Goal: Task Accomplishment & Management: Use online tool/utility

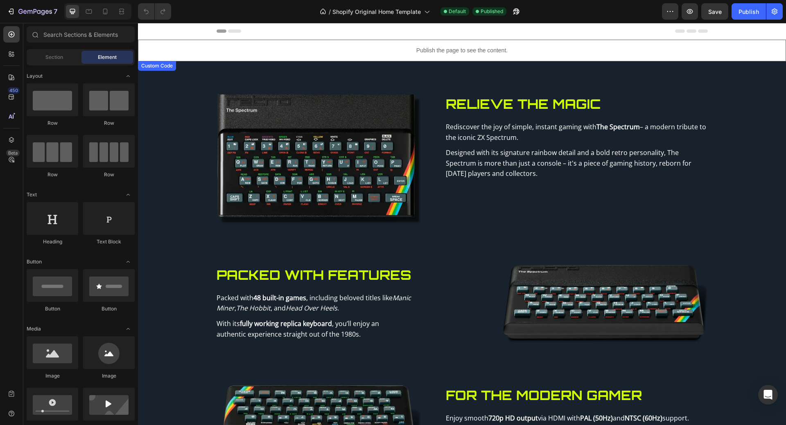
click at [383, 46] on div "Publish the page to see the content." at bounding box center [462, 51] width 648 height 22
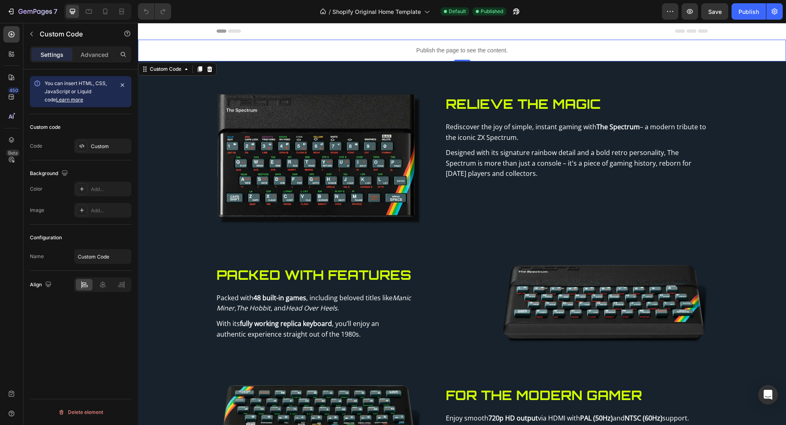
click at [383, 46] on div "Publish the page to see the content." at bounding box center [462, 51] width 648 height 22
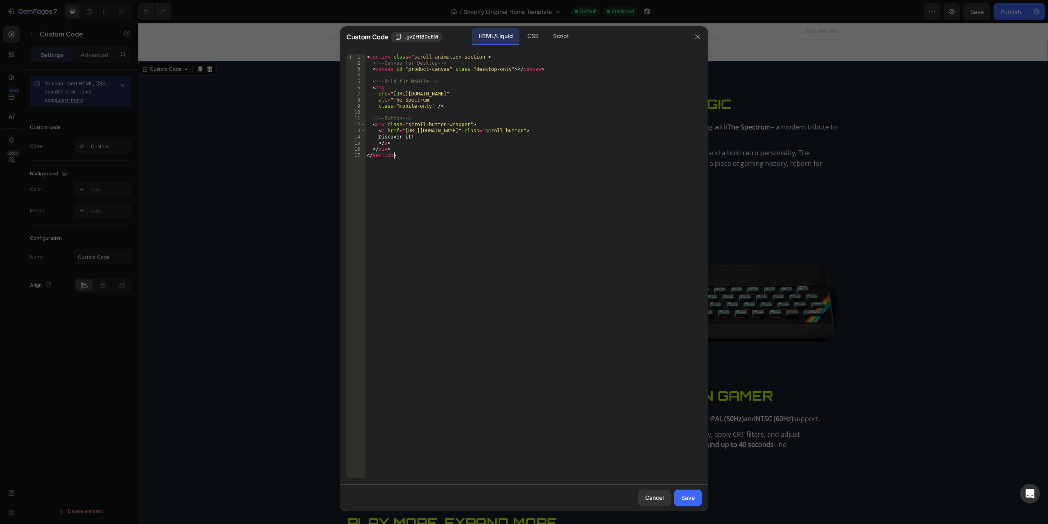
click at [516, 275] on div "< section class = "scroll-animation-section" > <!-- Canvas für Desktop --> < ca…" at bounding box center [533, 272] width 336 height 436
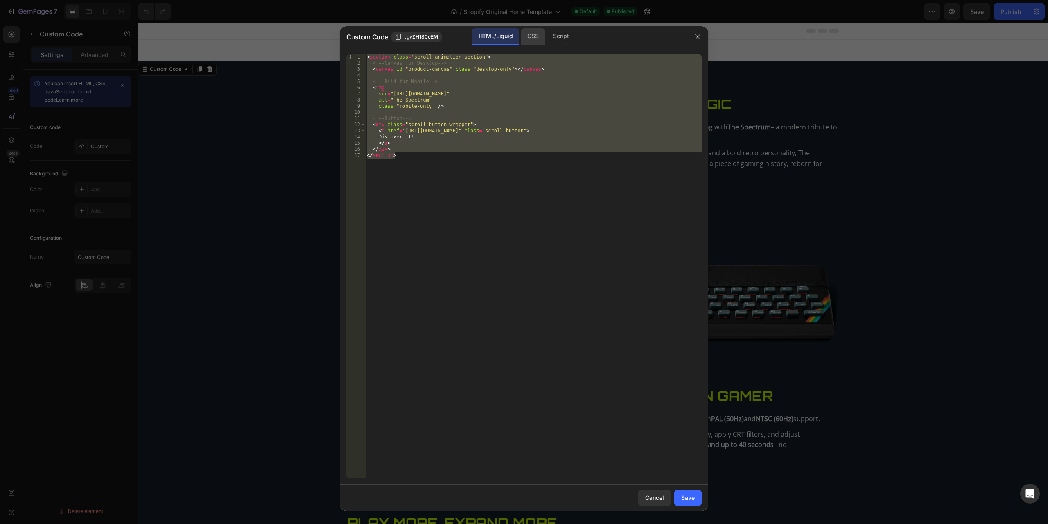
click at [546, 43] on div "CSS" at bounding box center [560, 36] width 29 height 16
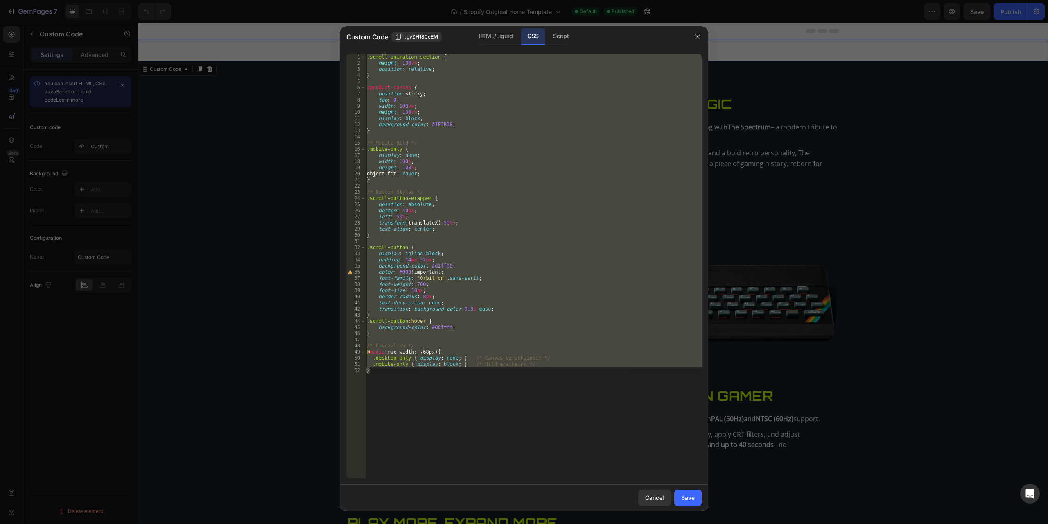
click at [519, 211] on div ".scroll-animation-section { height : 100 vh ; position : relative ; } #product-…" at bounding box center [533, 266] width 336 height 424
click at [551, 41] on div "Script" at bounding box center [560, 36] width 29 height 16
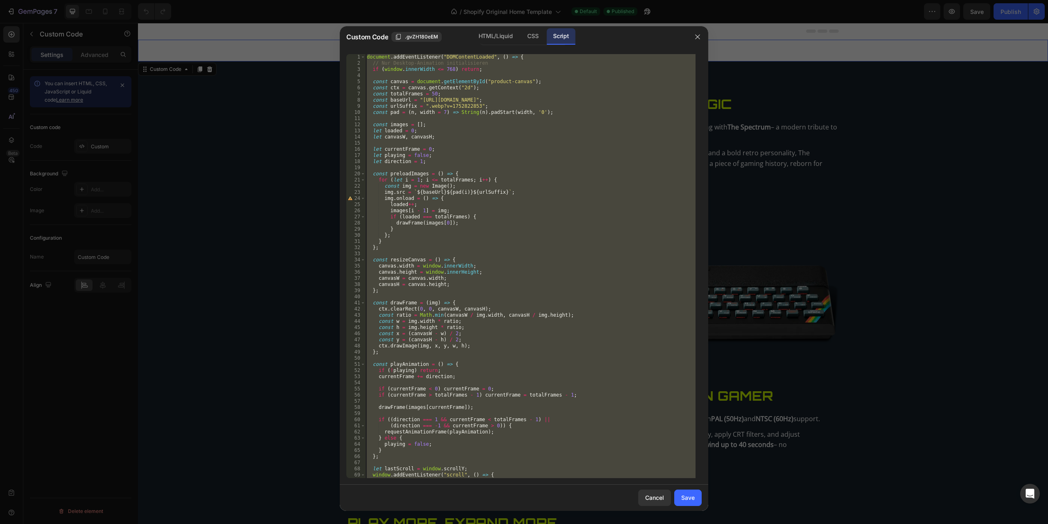
click at [529, 208] on div "document . addEventListener ( "DOMContentLoaded" , ( ) => { // Nur Desktop-Anim…" at bounding box center [530, 266] width 330 height 424
click at [536, 43] on div "CSS" at bounding box center [533, 36] width 24 height 16
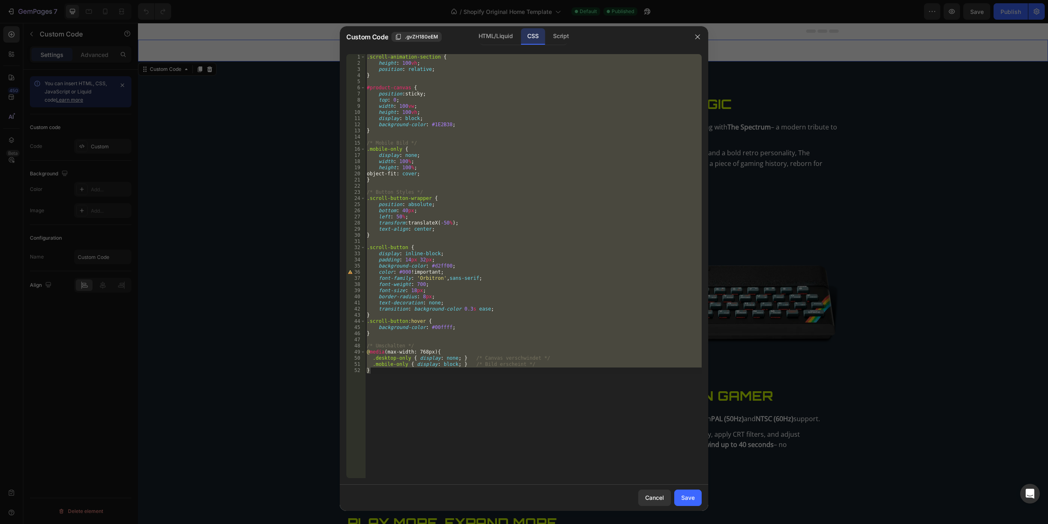
click at [522, 393] on div ".scroll-animation-section { height : 100 vh ; position : relative ; } #product-…" at bounding box center [533, 266] width 336 height 424
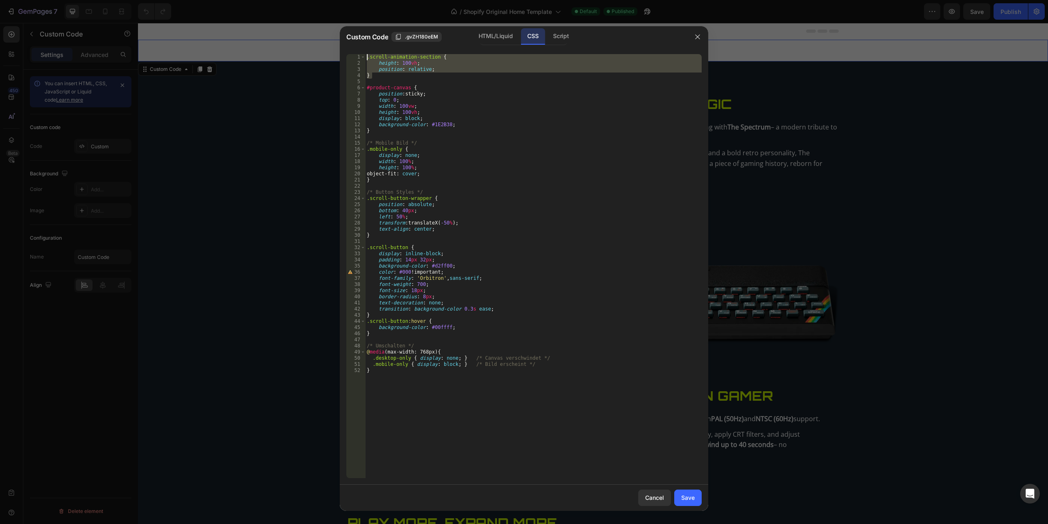
drag, startPoint x: 387, startPoint y: 76, endPoint x: 354, endPoint y: 55, distance: 39.0
click at [354, 55] on div "} 1 2 3 4 5 6 7 8 9 10 11 12 13 14 15 16 17 18 19 20 21 22 23 24 25 26 27 28 29…" at bounding box center [523, 266] width 355 height 424
type textarea ".scroll-animation-section { height: 100vh;"
paste textarea
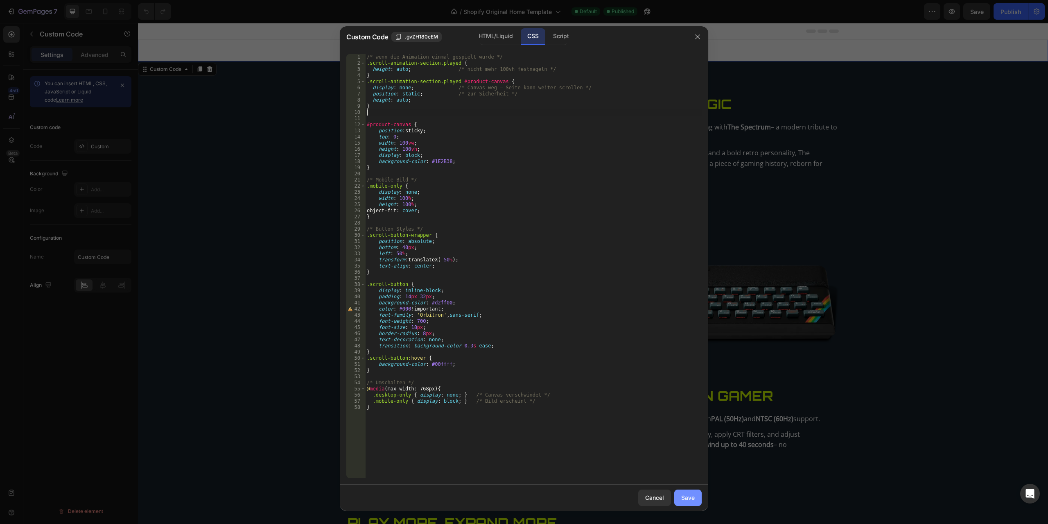
click at [688, 425] on div "Save" at bounding box center [688, 497] width 14 height 9
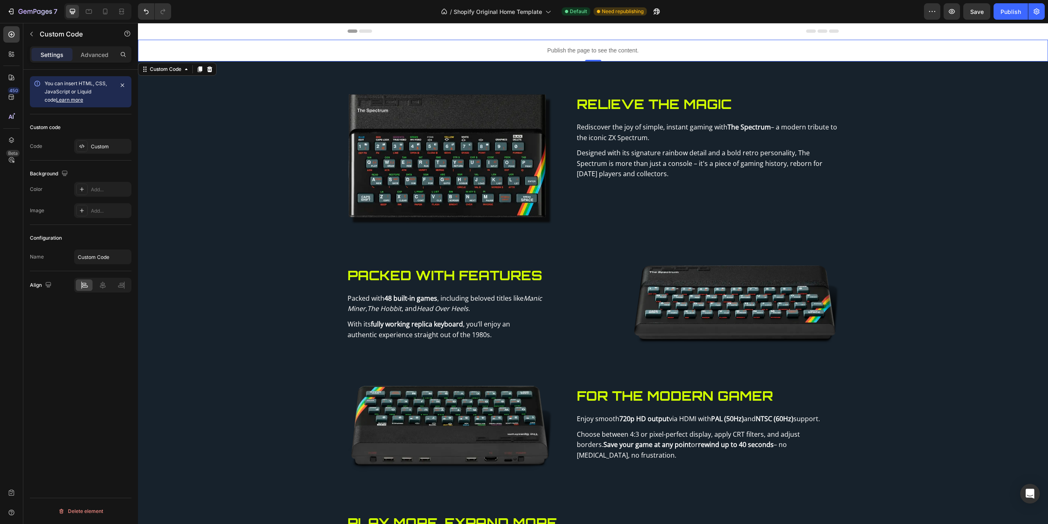
click at [663, 47] on p "Publish the page to see the content." at bounding box center [593, 50] width 910 height 9
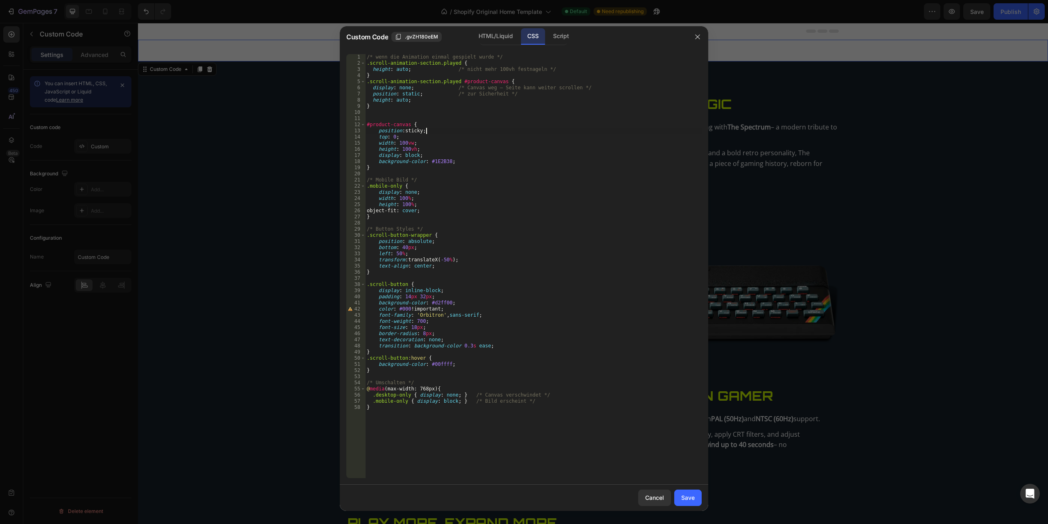
click at [484, 129] on div "/* wenn die Animation einmal gespielt wurde */ .scroll-animation-section.played…" at bounding box center [533, 272] width 336 height 436
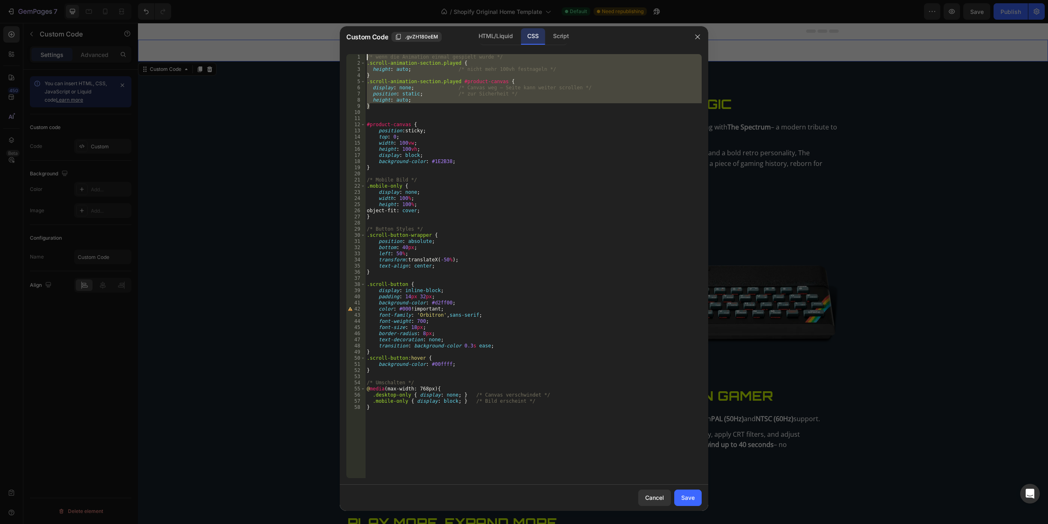
drag, startPoint x: 386, startPoint y: 104, endPoint x: 325, endPoint y: 27, distance: 99.3
click at [325, 27] on div "Custom Code .gvZH180eEM HTML/Liquid CSS Script position: sticky; 1 2 3 4 5 6 7 …" at bounding box center [524, 262] width 1048 height 524
paste textarea ".scroll-animation-section { height: 100vh; position: relative; }"
type textarea ".scroll-animation-section { height: 100vh; position: relative; }"
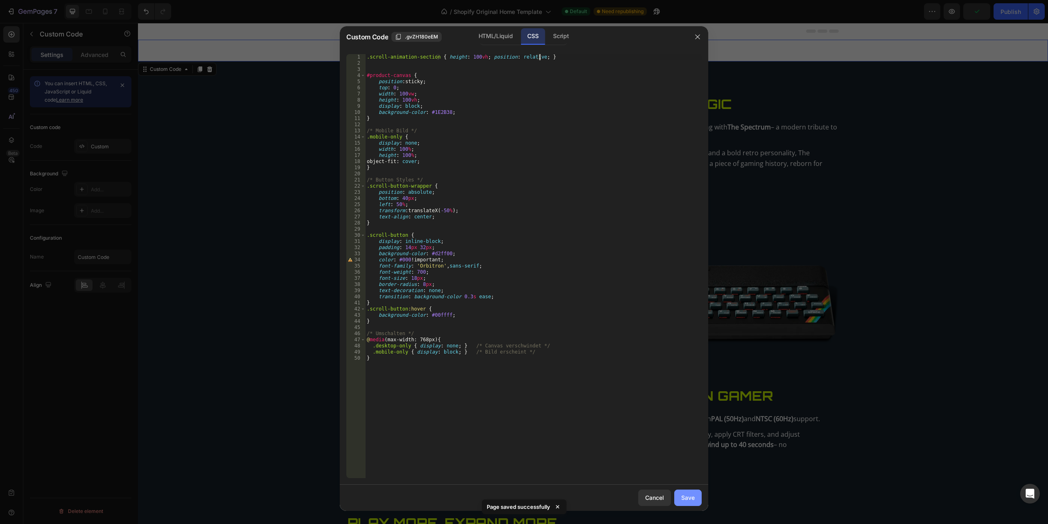
click at [694, 425] on div "Save" at bounding box center [688, 497] width 14 height 9
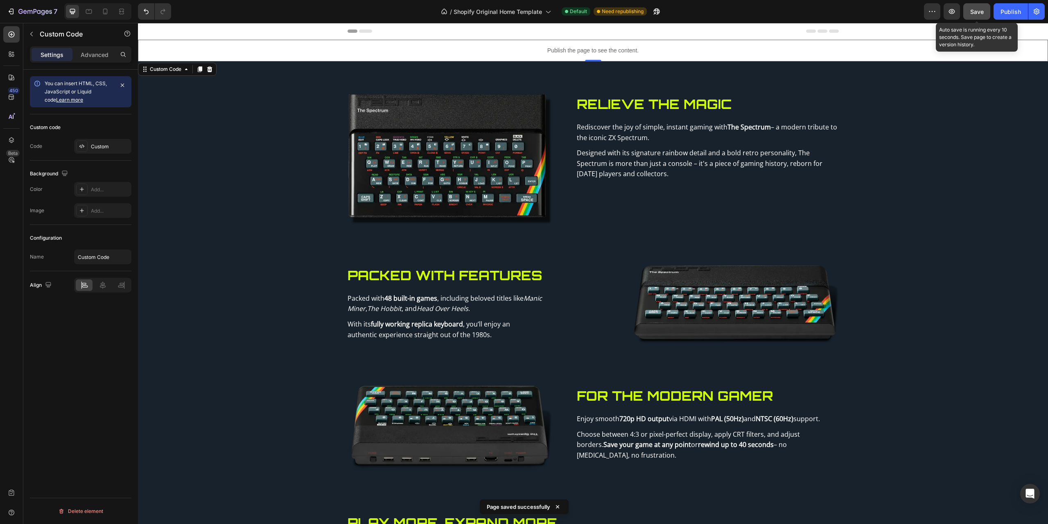
click at [786, 9] on span "Save" at bounding box center [977, 11] width 14 height 7
click at [786, 12] on icon "button" at bounding box center [952, 11] width 8 height 8
click at [463, 44] on div "Publish the page to see the content." at bounding box center [593, 51] width 910 height 22
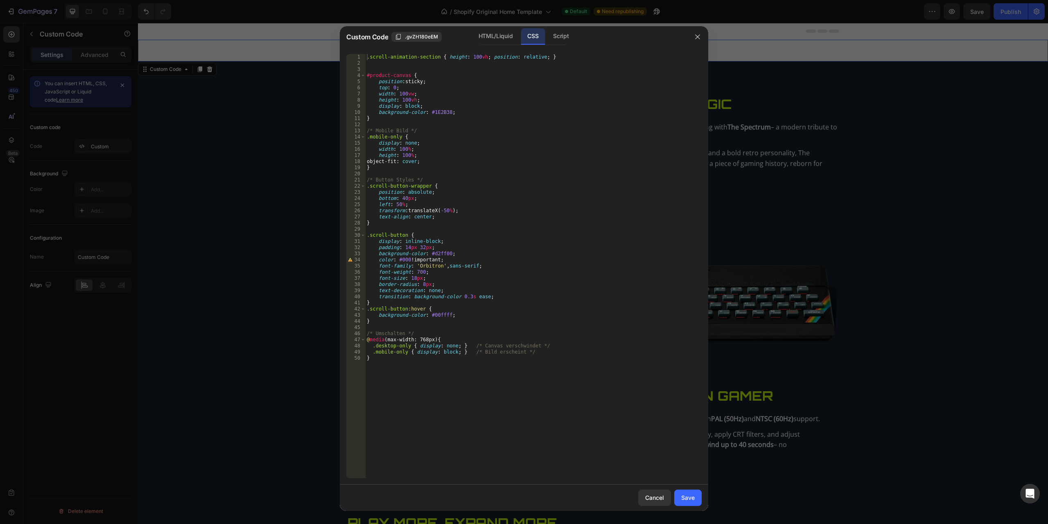
type textarea "}"
click at [440, 407] on div ".scroll-animation-section { height : 100 vh ; position : relative ; } #product-…" at bounding box center [533, 272] width 336 height 436
paste textarea
click at [688, 425] on div "Save" at bounding box center [688, 497] width 14 height 9
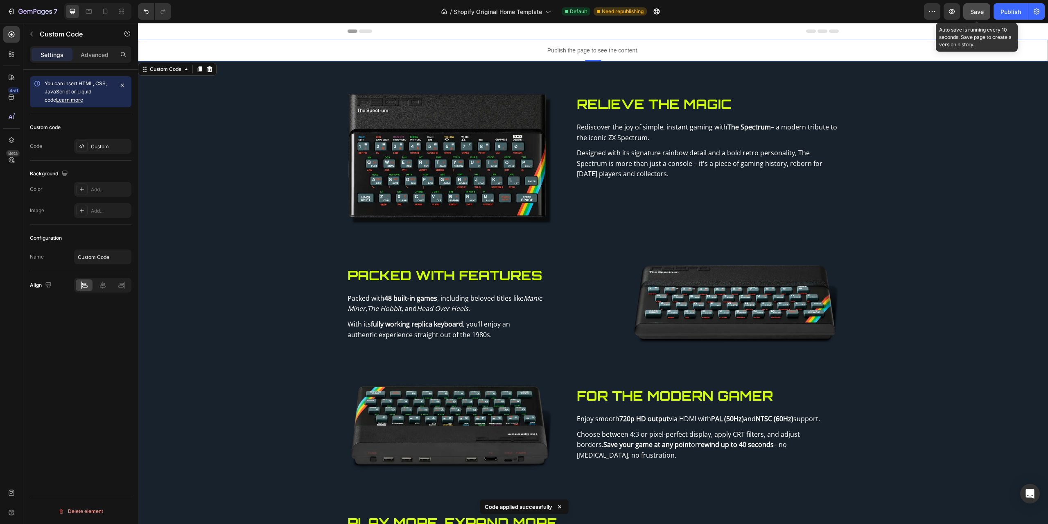
click at [786, 9] on span "Save" at bounding box center [977, 11] width 14 height 7
click at [462, 46] on p "Publish the page to see the content." at bounding box center [593, 50] width 910 height 9
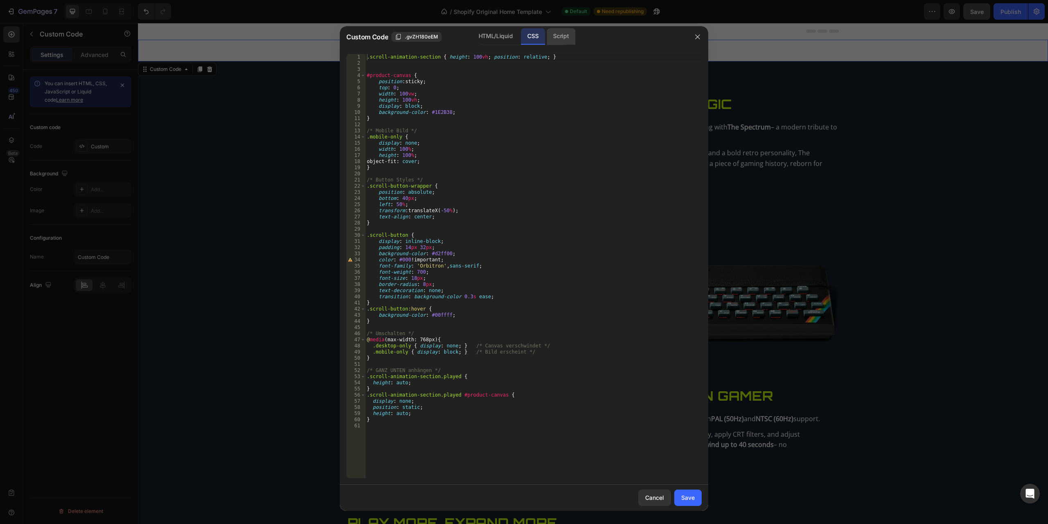
click at [560, 38] on div "Script" at bounding box center [560, 36] width 29 height 16
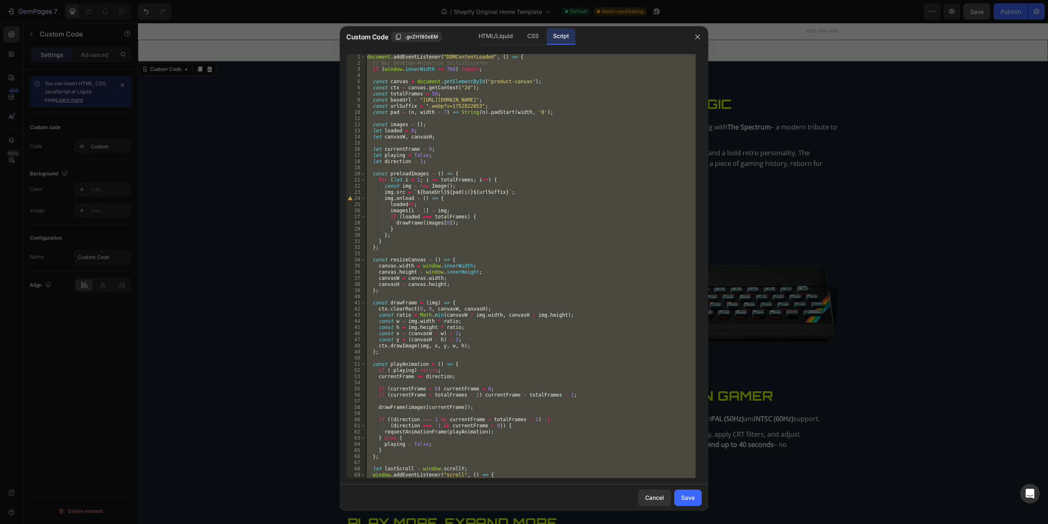
type textarea "preloadImages(); });"
click at [545, 295] on div "document . addEventListener ( "DOMContentLoaded" , ( ) => { // Nur Desktop-Anim…" at bounding box center [530, 266] width 330 height 424
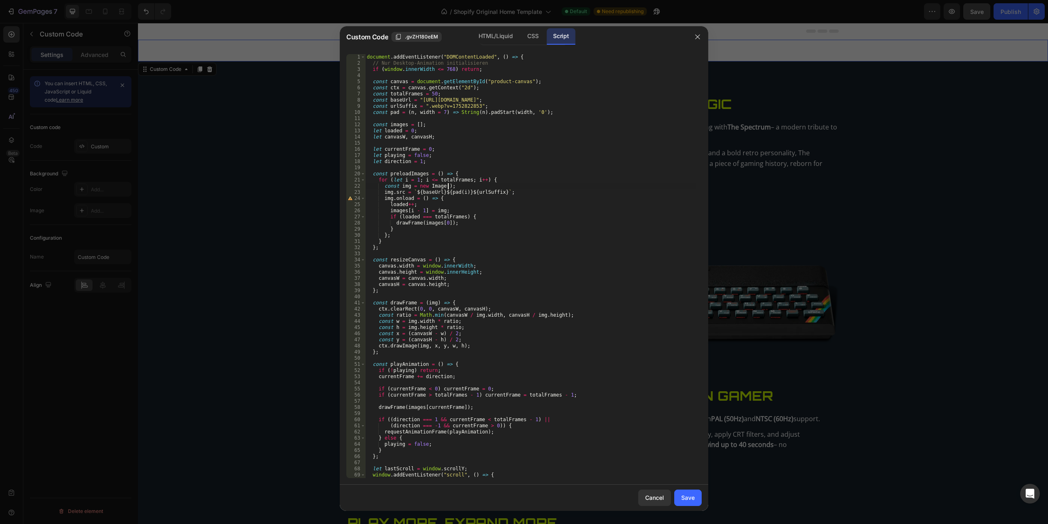
click at [635, 189] on div "document . addEventListener ( "DOMContentLoaded" , ( ) => { // Nur Desktop-Anim…" at bounding box center [530, 272] width 330 height 436
type textarea "const img = new Image();"
type input "document.addEventListener"
click at [572, 251] on div "document . addEventListener ( "DOMContentLoaded" , ( ) => { // Nur Desktop-Anim…" at bounding box center [530, 272] width 330 height 436
type textarea "preloadImages(); });"
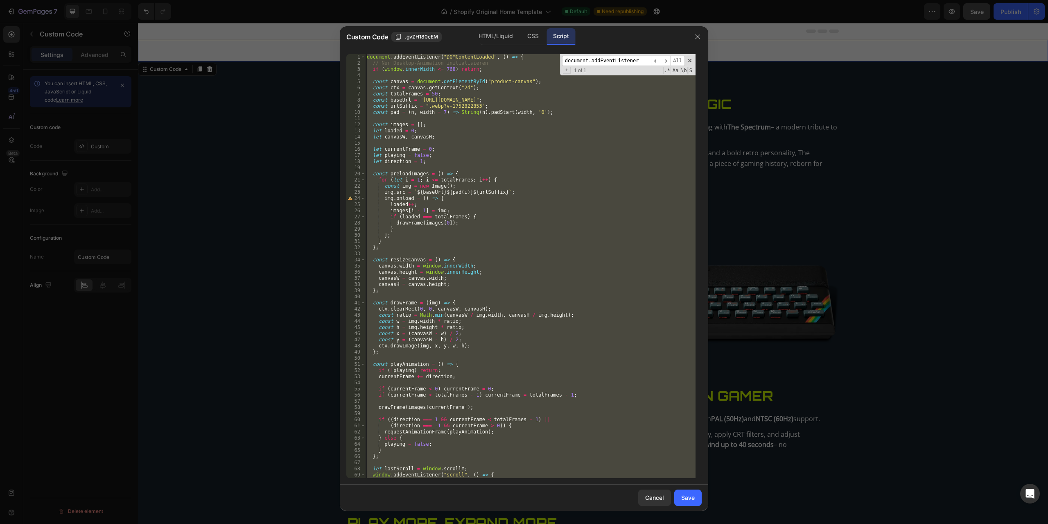
paste textarea
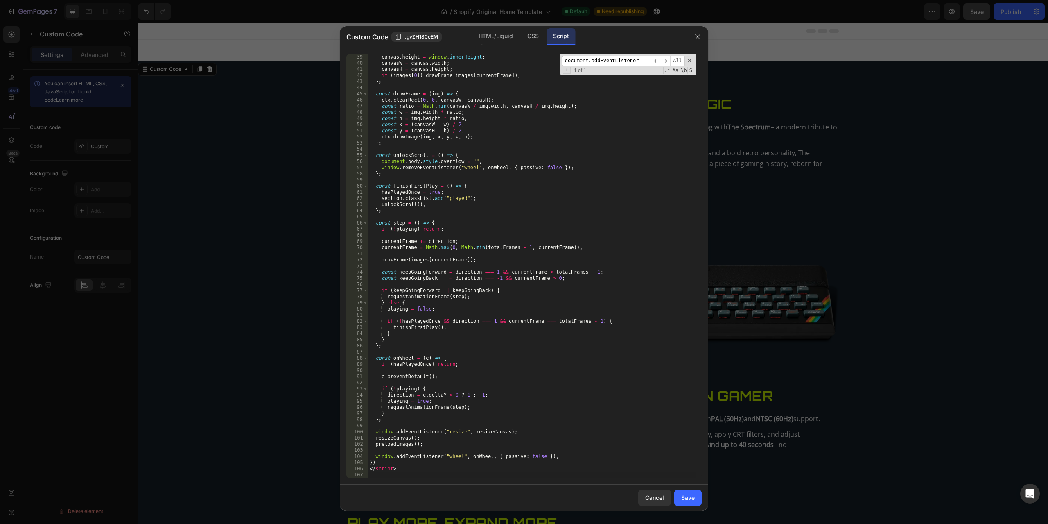
scroll to position [233, 0]
click at [694, 425] on div "Save" at bounding box center [688, 497] width 14 height 9
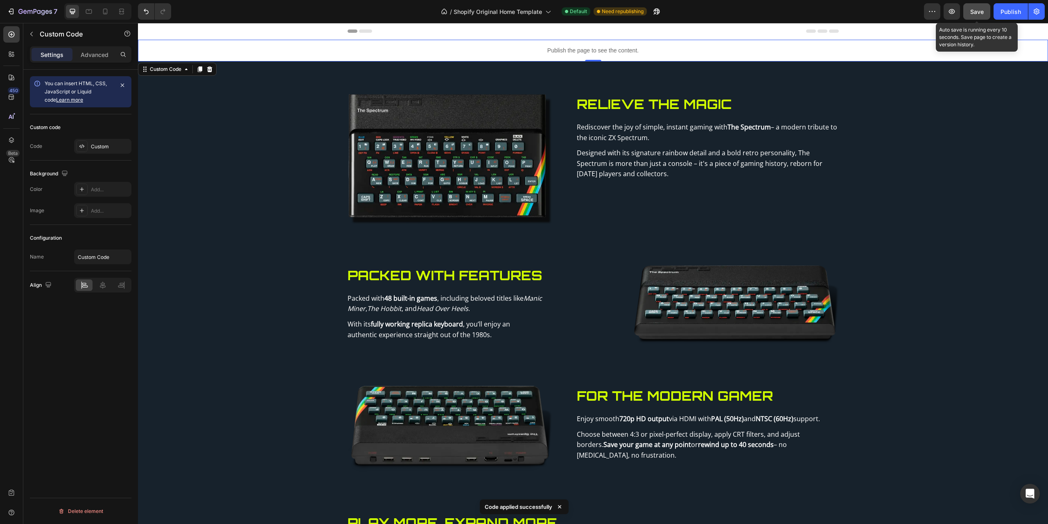
click at [786, 6] on button "Save" at bounding box center [976, 11] width 27 height 16
click at [490, 54] on p "Publish the page to see the content." at bounding box center [593, 50] width 910 height 9
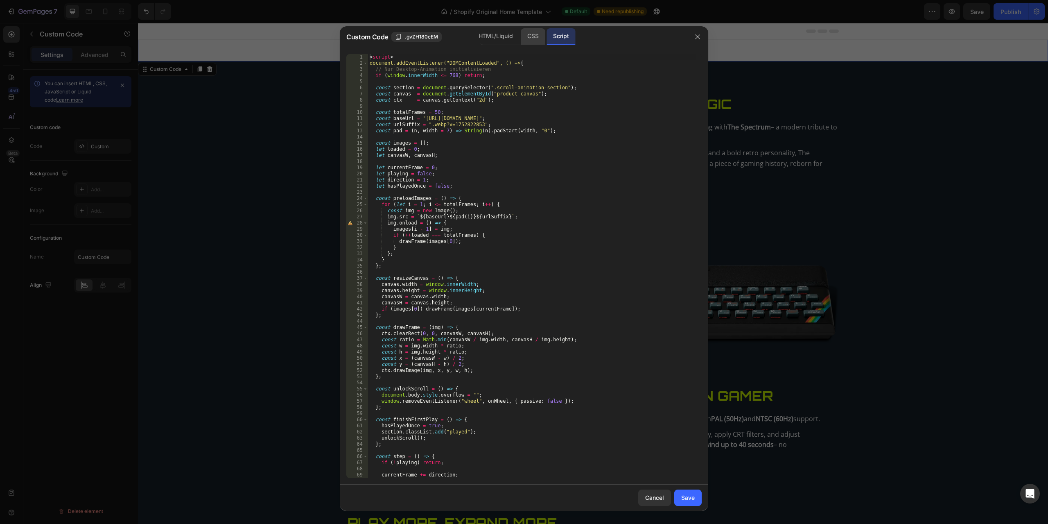
click at [527, 38] on div "CSS" at bounding box center [533, 36] width 24 height 16
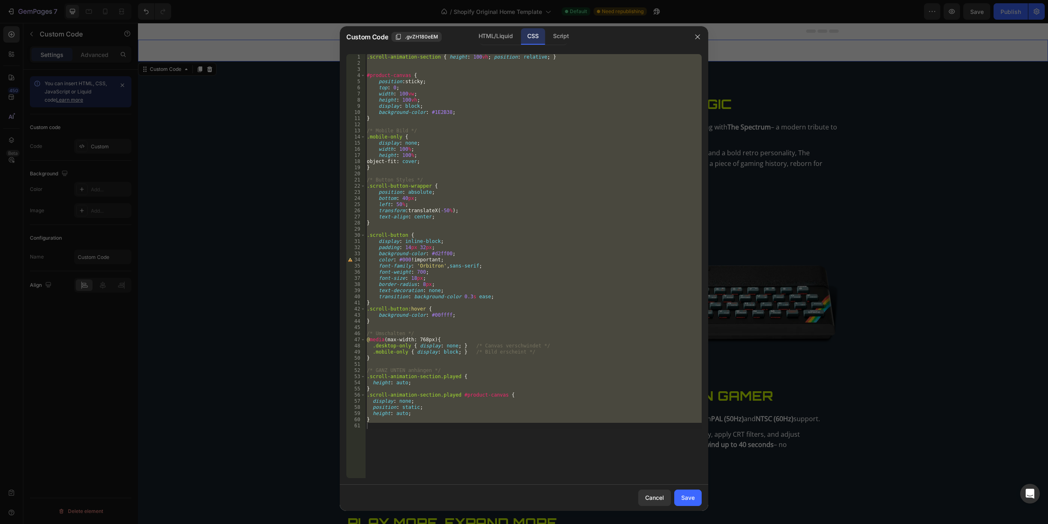
click at [540, 234] on div ".scroll-animation-section { height : 100 vh ; position : relative ; } #product-…" at bounding box center [533, 266] width 336 height 424
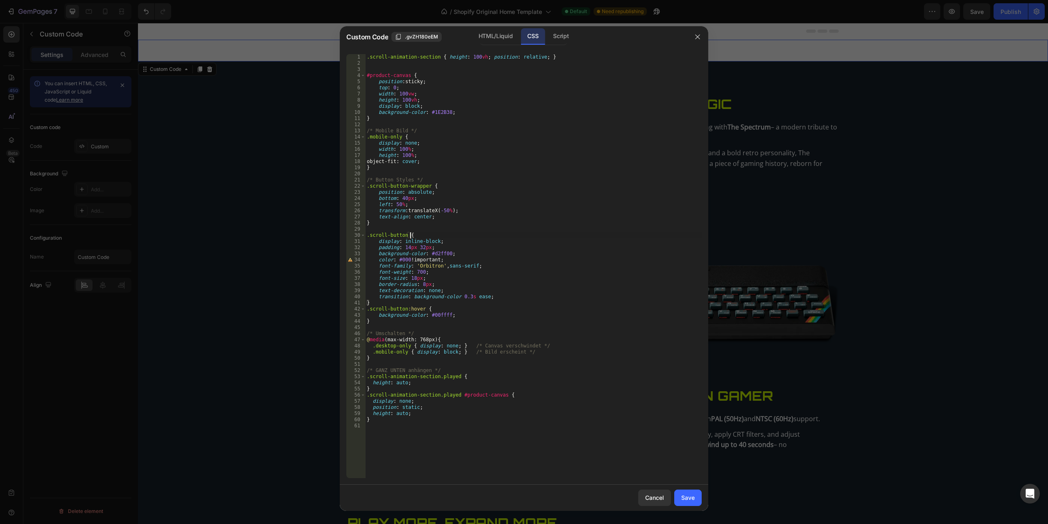
type textarea "}"
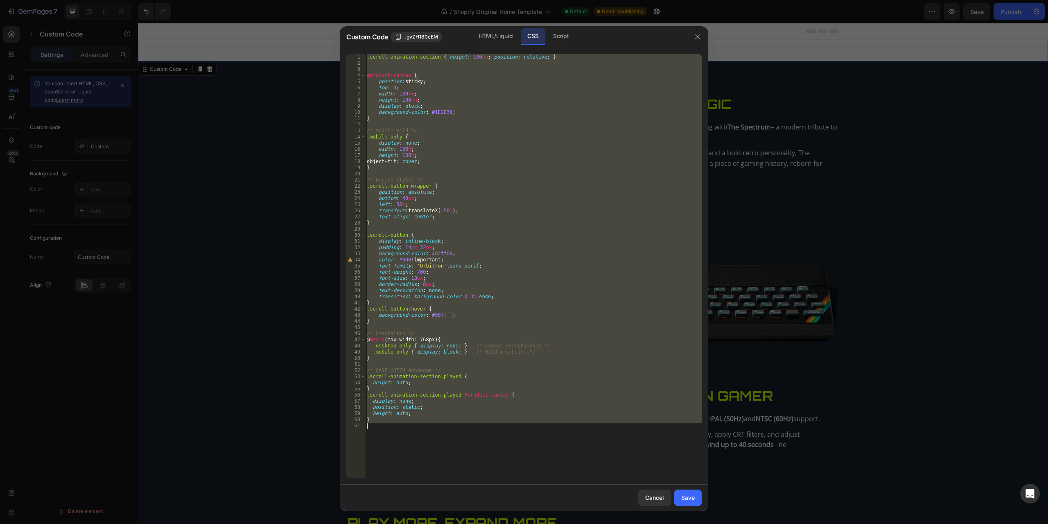
paste textarea
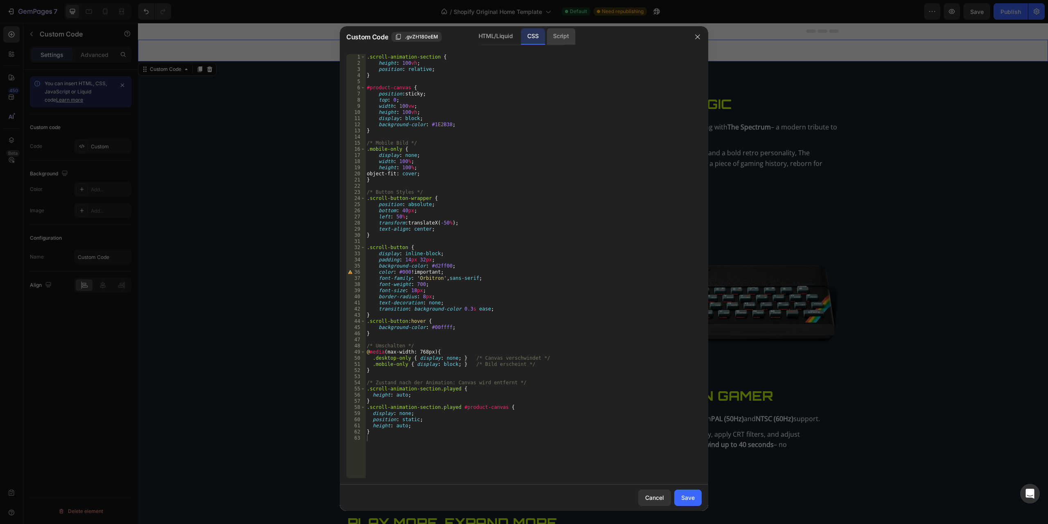
click at [555, 39] on div "Script" at bounding box center [560, 36] width 29 height 16
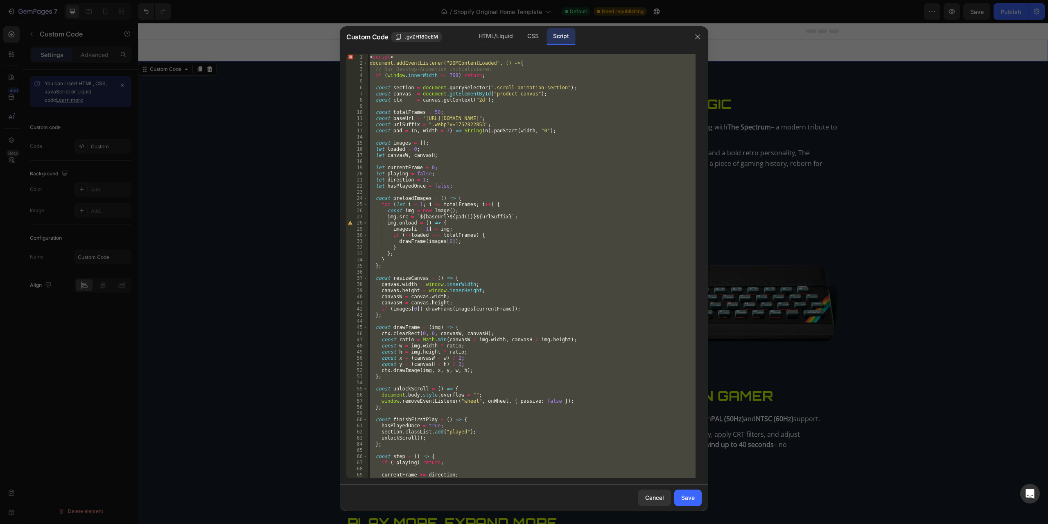
click at [568, 263] on div "< script > document.addEventListener("DOMContentLoaded", () => { // Nur Desktop…" at bounding box center [531, 266] width 327 height 424
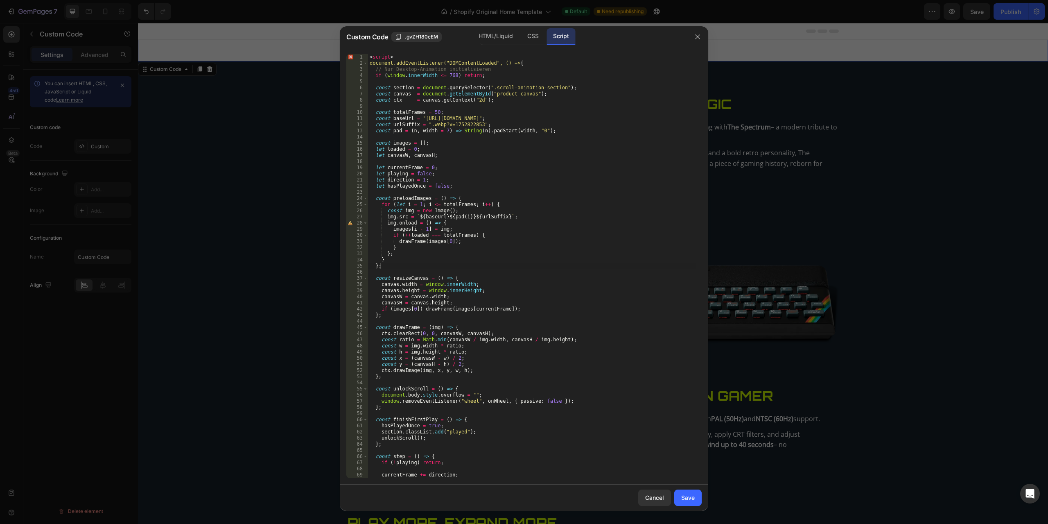
click at [578, 203] on div "< script > document.addEventListener("DOMContentLoaded", () => { // Nur Desktop…" at bounding box center [531, 272] width 327 height 436
type textarea "</script>"
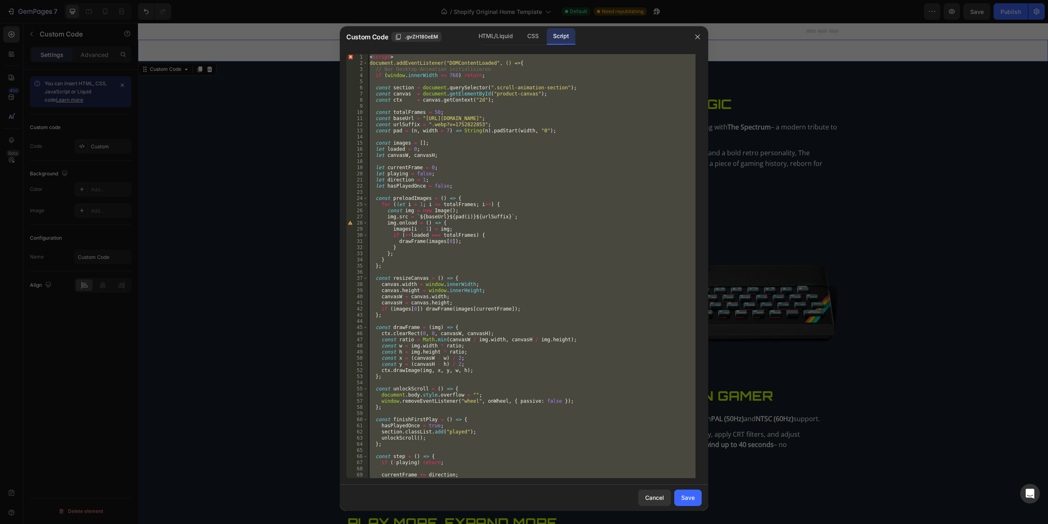
paste textarea
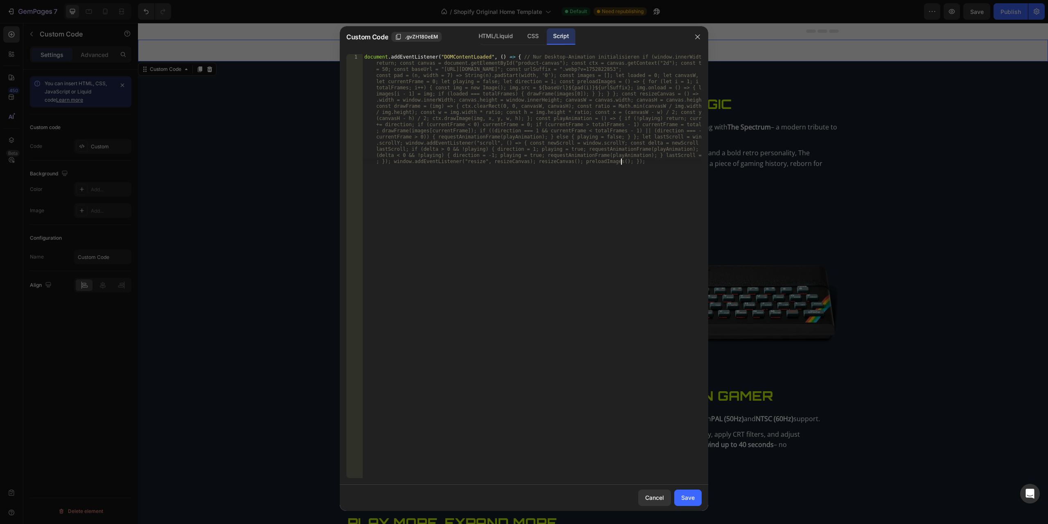
click at [465, 242] on div "document . addEventListener ( "DOMContentLoaded" , ( ) => { // Nur Desktop-Anim…" at bounding box center [532, 376] width 339 height 645
click at [684, 425] on div "Save" at bounding box center [688, 497] width 14 height 9
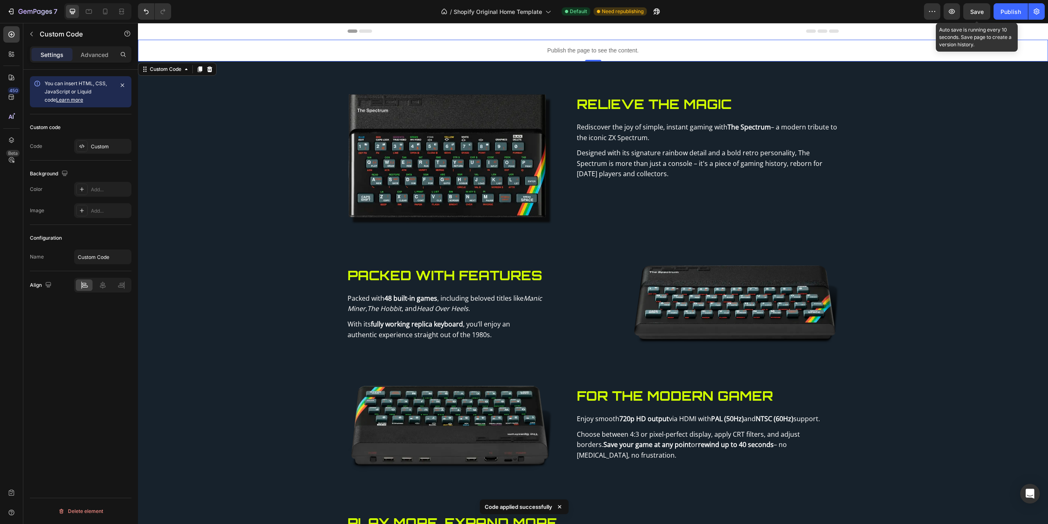
click at [786, 14] on span "Save" at bounding box center [977, 11] width 14 height 7
click at [514, 51] on p "Publish the page to see the content." at bounding box center [593, 50] width 910 height 9
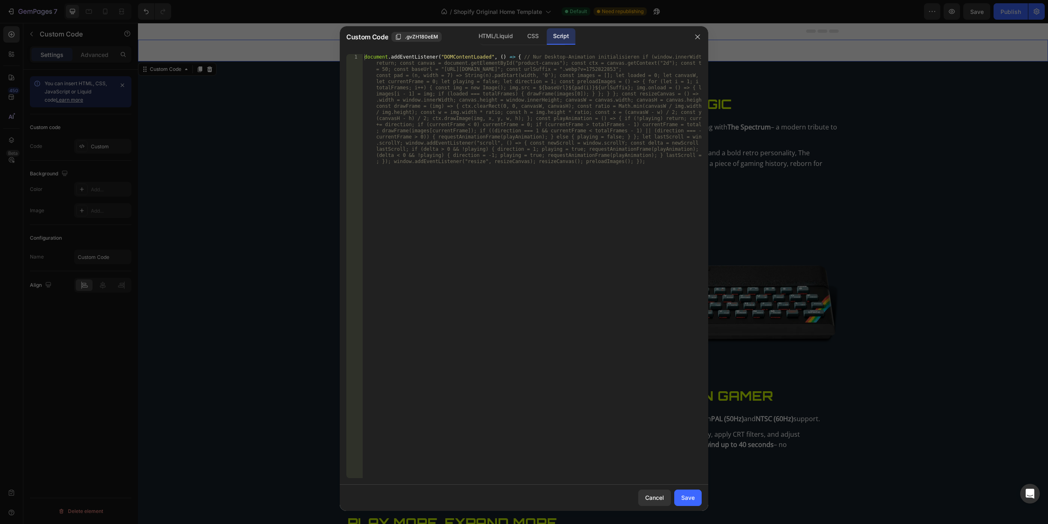
click at [546, 112] on div "document . addEventListener ( "DOMContentLoaded" , ( ) => { // Nur Desktop-Anim…" at bounding box center [532, 376] width 339 height 645
click at [514, 134] on div "document . addEventListener ( "DOMContentLoaded" , ( ) => { // Nur Desktop-Anim…" at bounding box center [532, 376] width 339 height 645
click at [457, 144] on div "document . addEventListener ( "DOMContentLoaded" , ( ) => { // Nur Desktop-Anim…" at bounding box center [532, 376] width 339 height 645
click at [696, 34] on icon "button" at bounding box center [697, 37] width 7 height 7
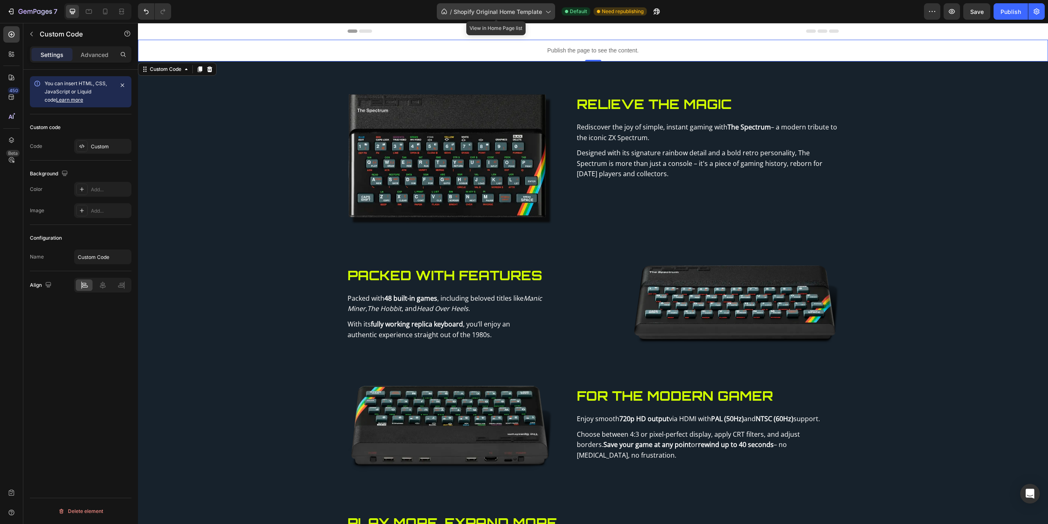
click at [547, 12] on icon at bounding box center [548, 12] width 5 height 2
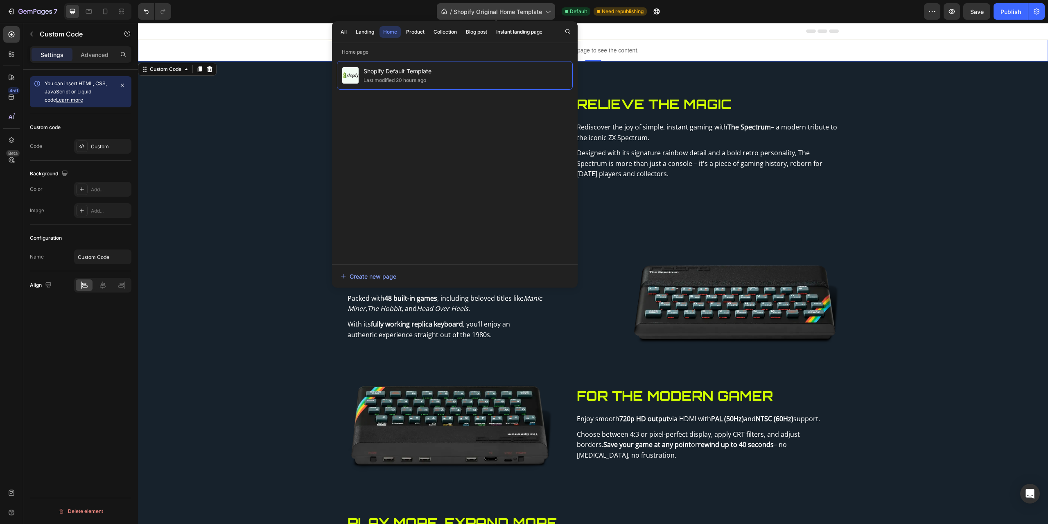
click at [547, 12] on icon at bounding box center [548, 12] width 5 height 2
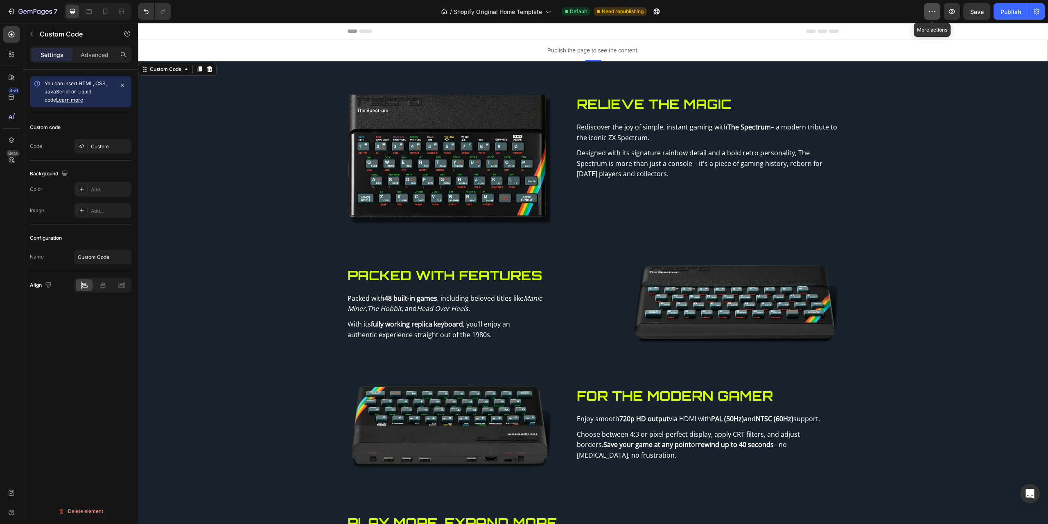
click at [786, 14] on icon "button" at bounding box center [932, 11] width 8 height 8
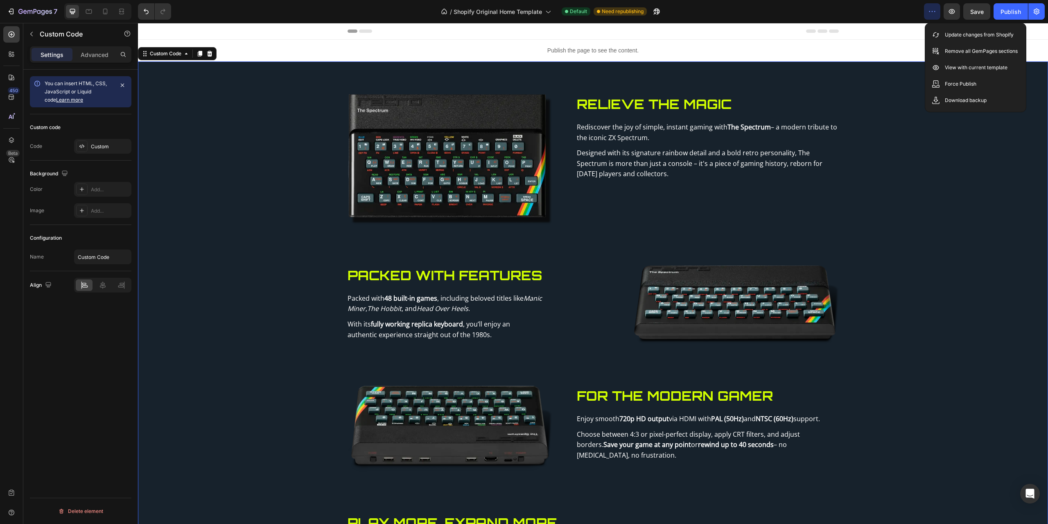
click at [786, 163] on section "Relieve the Magic Rediscover the joy of simple, instant gaming with The Spectru…" at bounding box center [593, 374] width 910 height 627
click at [786, 94] on section "Relieve the Magic Rediscover the joy of simple, instant gaming with The Spectru…" at bounding box center [593, 374] width 910 height 627
click at [786, 248] on section "Relieve the Magic Rediscover the joy of simple, instant gaming with The Spectru…" at bounding box center [593, 374] width 910 height 627
click at [517, 49] on p "Publish the page to see the content." at bounding box center [593, 50] width 910 height 9
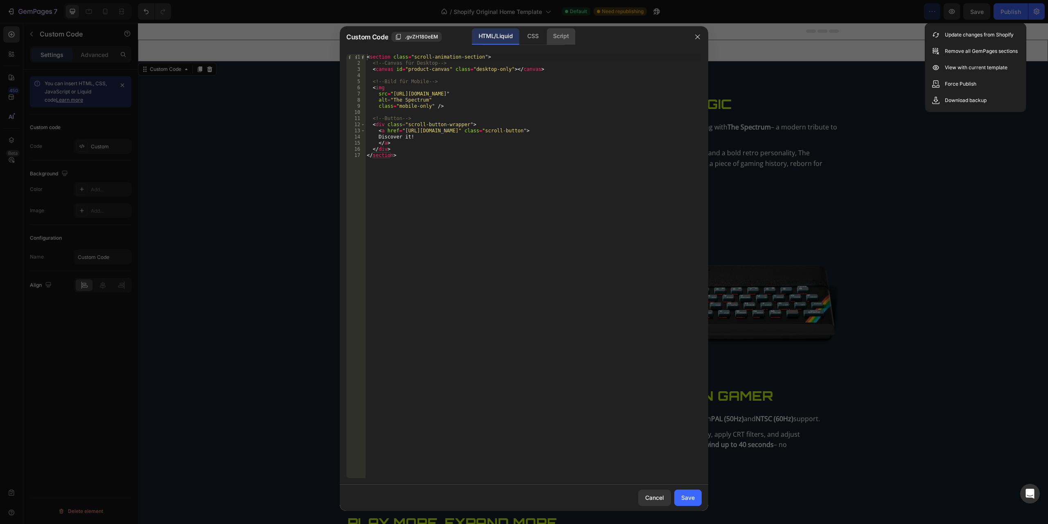
click at [553, 36] on div "Script" at bounding box center [560, 36] width 29 height 16
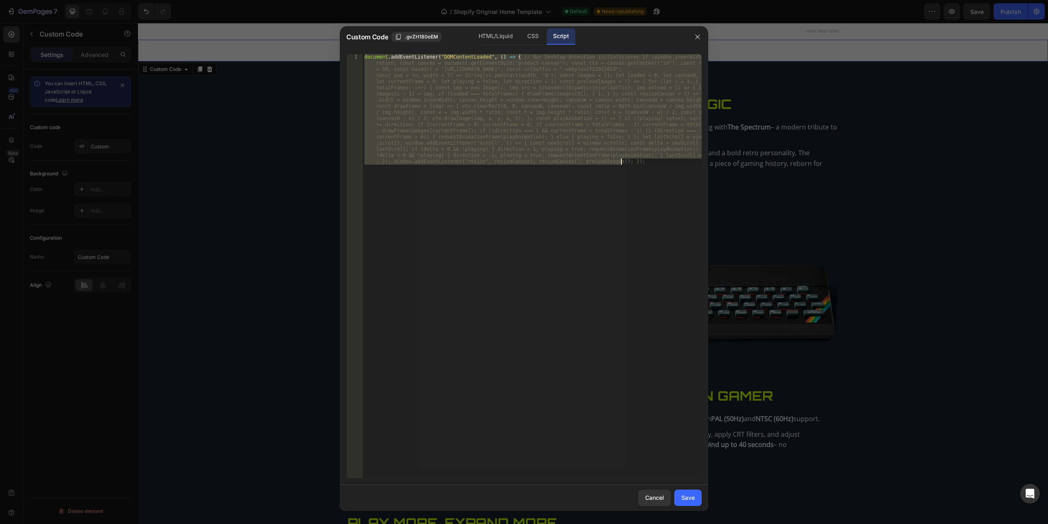
click at [546, 237] on div "document . addEventListener ( "DOMContentLoaded" , ( ) => { // Nur Desktop-Anim…" at bounding box center [532, 266] width 339 height 424
paste textarea "});"
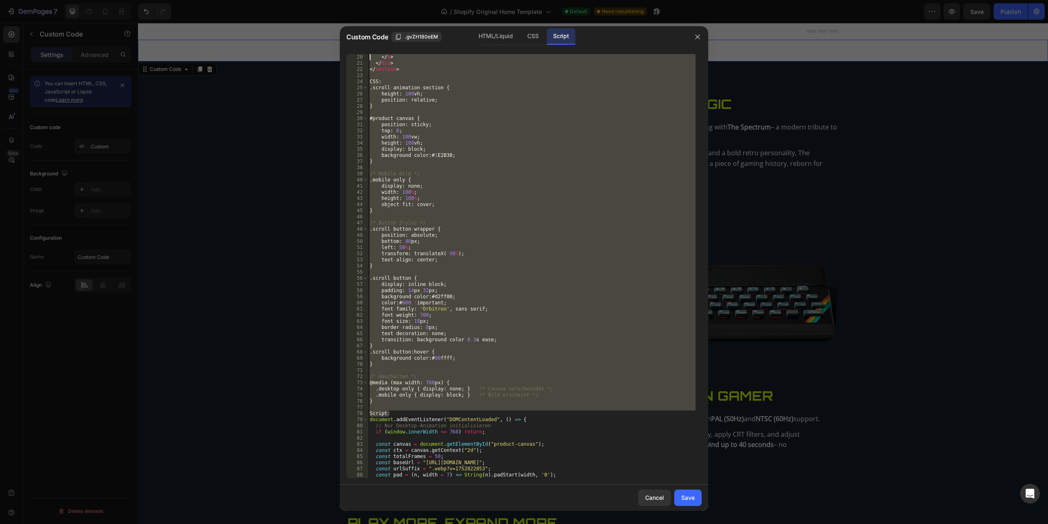
scroll to position [0, 0]
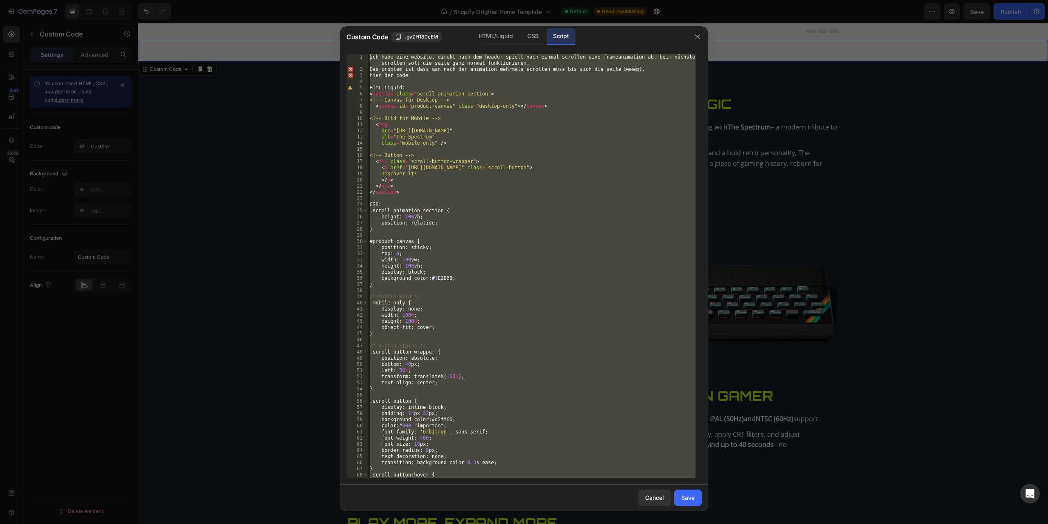
drag, startPoint x: 395, startPoint y: 388, endPoint x: 308, endPoint y: 27, distance: 371.7
click at [308, 27] on div "Custom Code .gvZH180eEM HTML/Liquid CSS Script }); 1 2 3 4 5 6 7 8 9 10 11 12 1…" at bounding box center [524, 262] width 1048 height 524
type textarea "ich habe eine website. direkt nach dem header spielt nach einmal scrollen eine …"
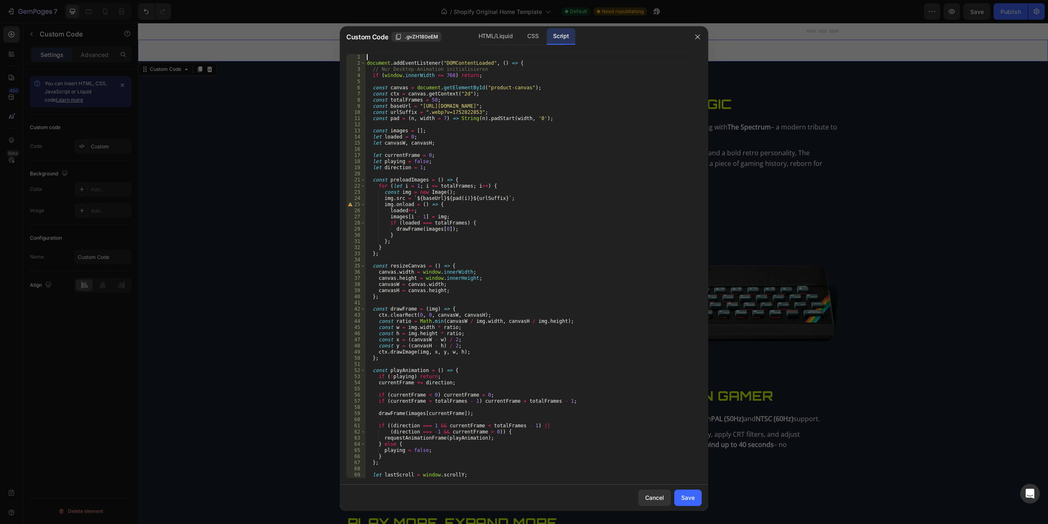
type textarea "document.addEventListener("DOMContentLoaded", () => {"
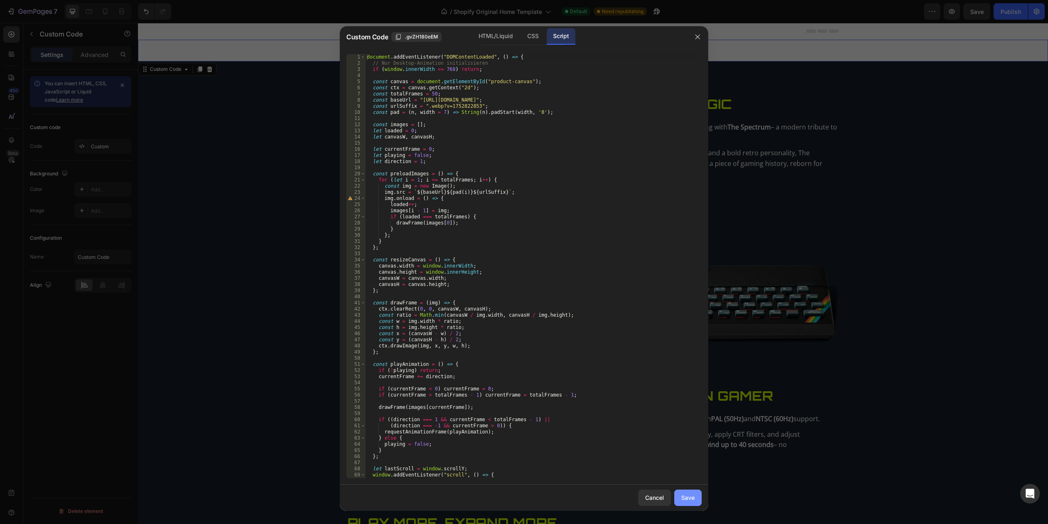
click at [684, 425] on div "Save" at bounding box center [688, 497] width 14 height 9
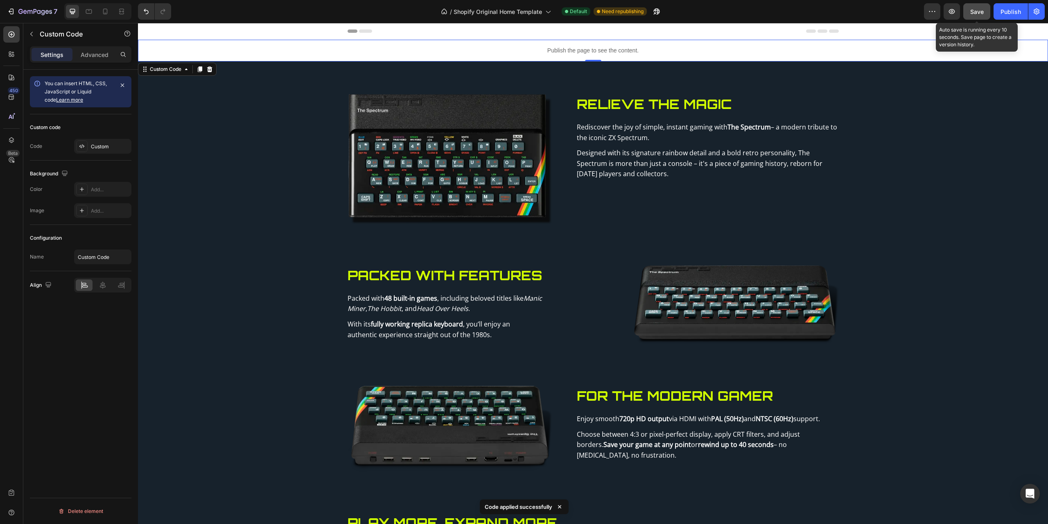
click at [786, 6] on button "Save" at bounding box center [976, 11] width 27 height 16
click at [435, 50] on p "Publish the page to see the content." at bounding box center [593, 50] width 910 height 9
click at [435, 49] on p "Publish the page to see the content." at bounding box center [593, 50] width 910 height 9
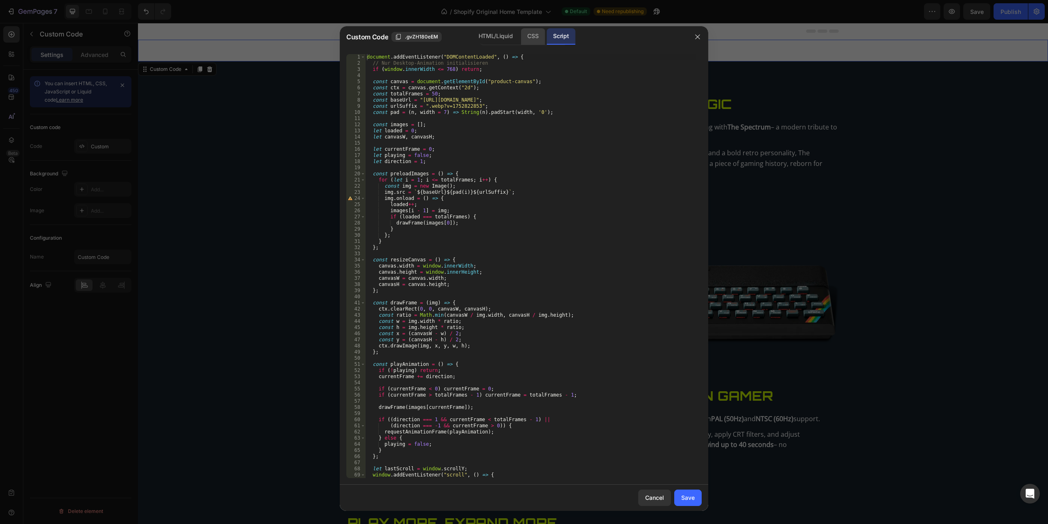
click at [534, 34] on div "CSS" at bounding box center [533, 36] width 24 height 16
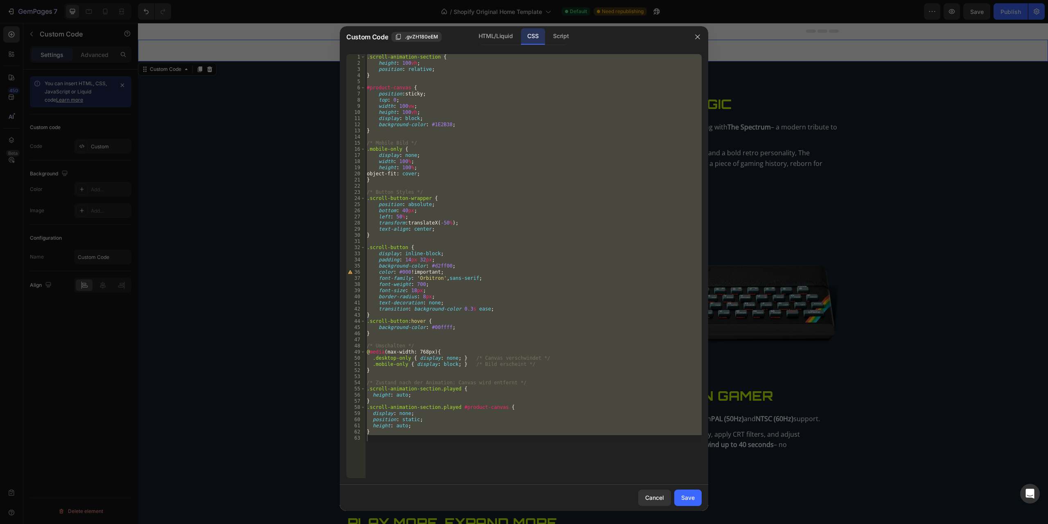
click at [556, 315] on div ".scroll-animation-section { height : 100 vh ; position : relative ; } #product-…" at bounding box center [533, 266] width 336 height 424
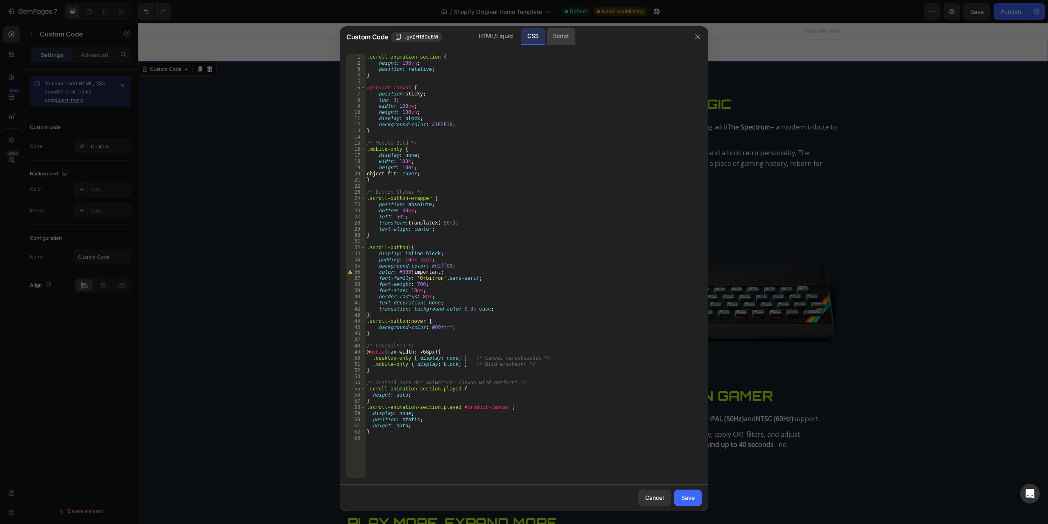
click at [560, 36] on div "Script" at bounding box center [560, 36] width 29 height 16
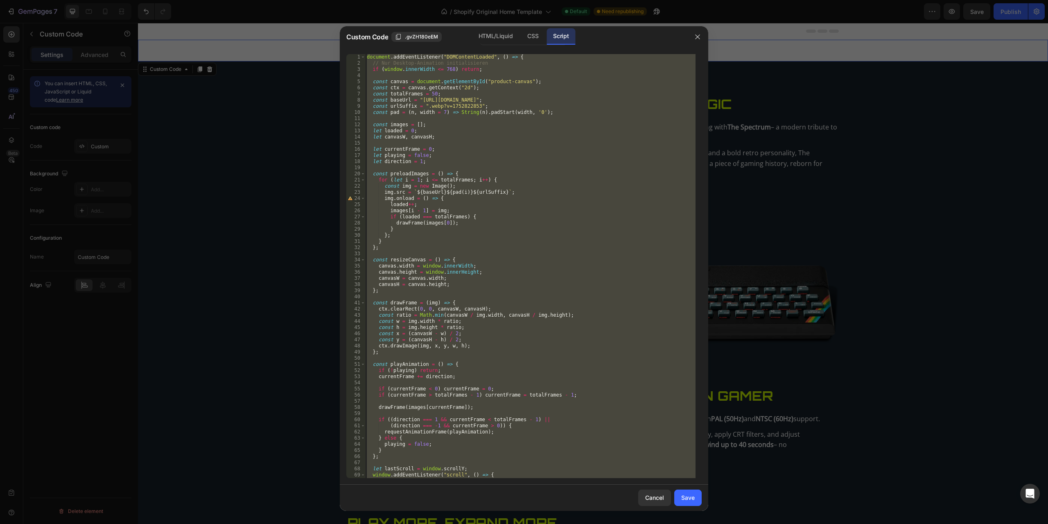
click at [568, 159] on div "document . addEventListener ( "DOMContentLoaded" , ( ) => { // Nur Desktop-Anim…" at bounding box center [530, 266] width 330 height 424
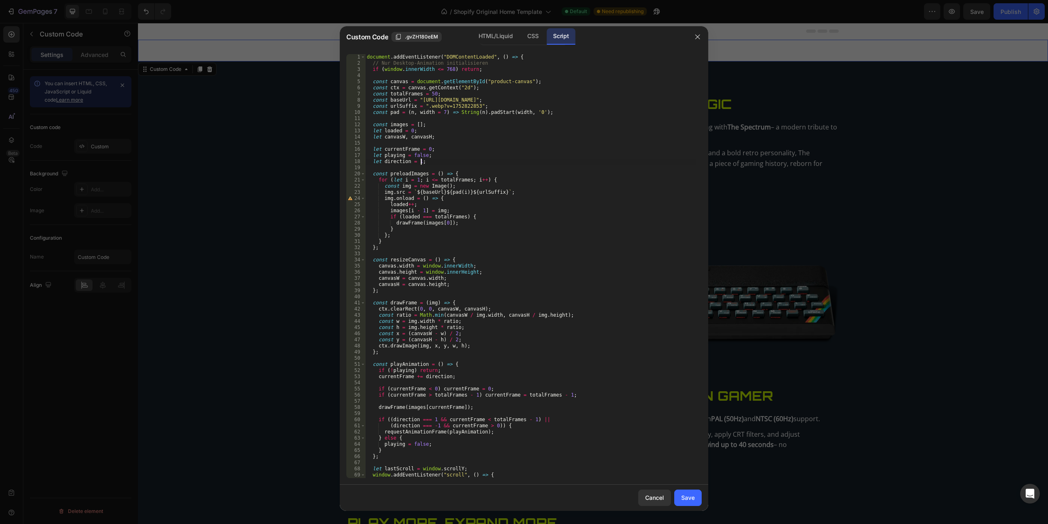
scroll to position [123, 0]
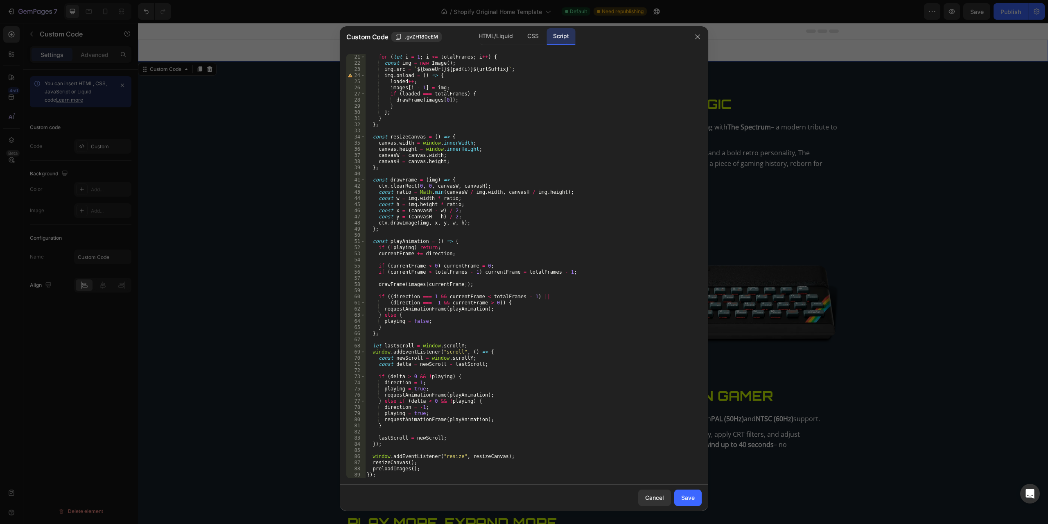
click at [606, 317] on div "for ( let i = 1 ; i <= totalFrames ; i ++ ) { const img = new Image ( ) ; img .…" at bounding box center [530, 272] width 330 height 436
type textarea "preloadImages(); });"
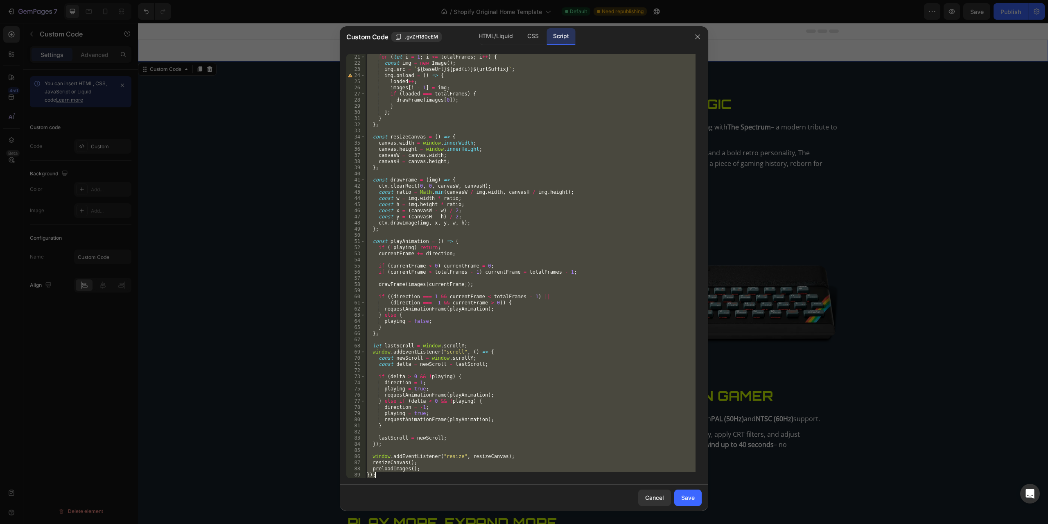
paste textarea
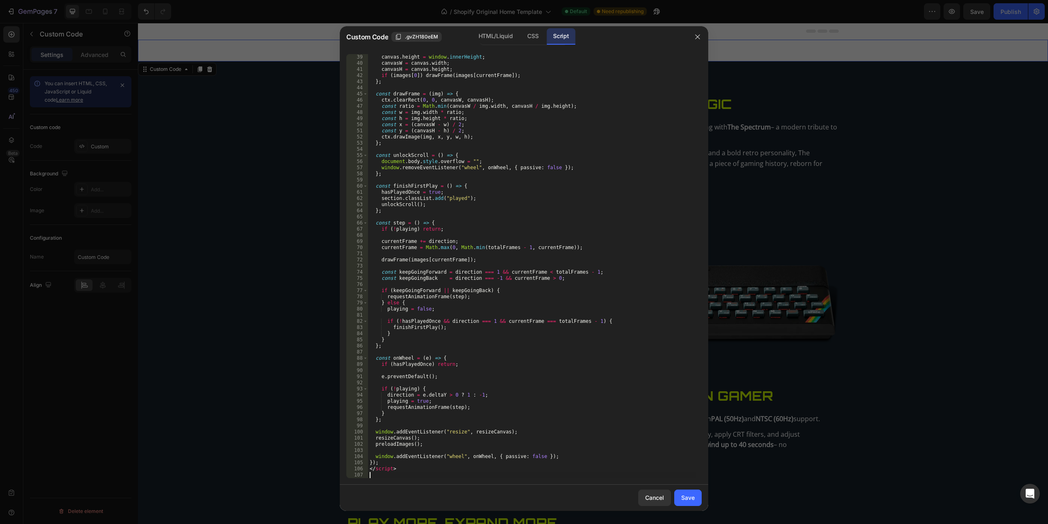
scroll to position [233, 0]
drag, startPoint x: 400, startPoint y: 470, endPoint x: 365, endPoint y: 469, distance: 34.8
click at [365, 425] on div "39 40 41 42 43 44 45 46 47 48 49 50 51 52 53 54 55 56 57 58 59 60 61 62 63 64 6…" at bounding box center [523, 266] width 355 height 424
type textarea "</script>"
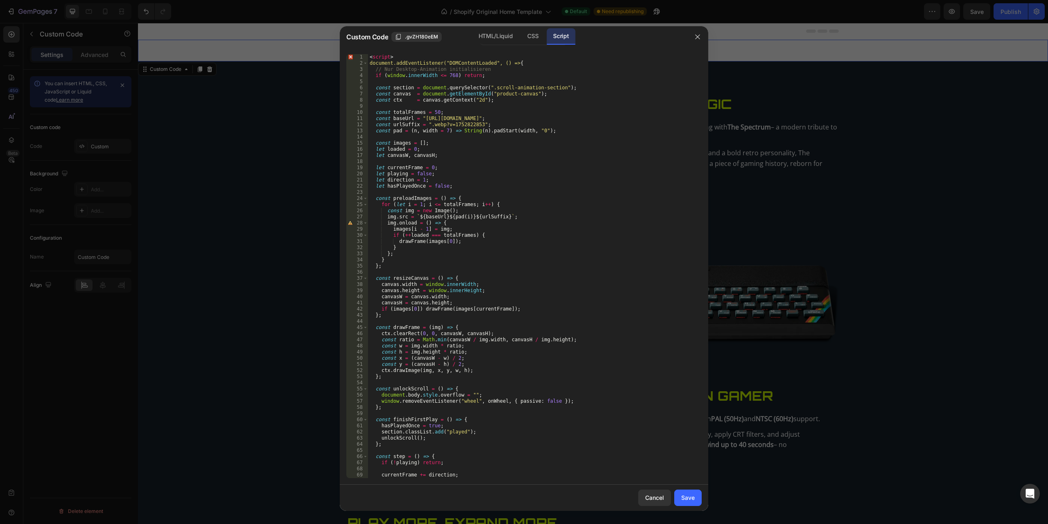
scroll to position [0, 0]
drag, startPoint x: 407, startPoint y: 57, endPoint x: 360, endPoint y: 55, distance: 47.1
click at [360, 55] on div "1 2 3 4 5 6 7 8 9 10 11 12 13 14 15 16 17 18 19 20 21 22 23 24 25 26 27 28 29 3…" at bounding box center [523, 266] width 355 height 424
type textarea "<script>"
type textarea "document.addEventListener("DOMContentLoaded", () => {"
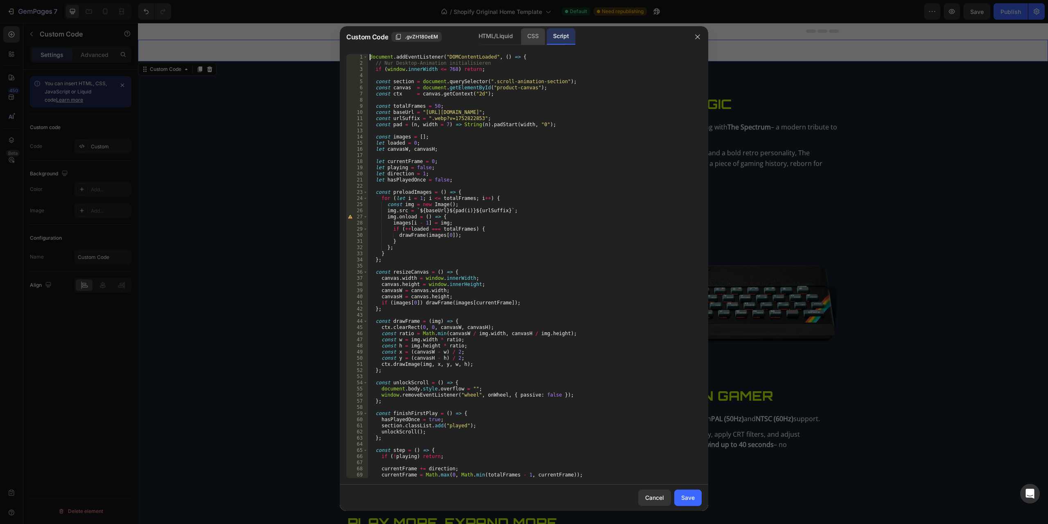
click at [530, 37] on div "CSS" at bounding box center [533, 36] width 24 height 16
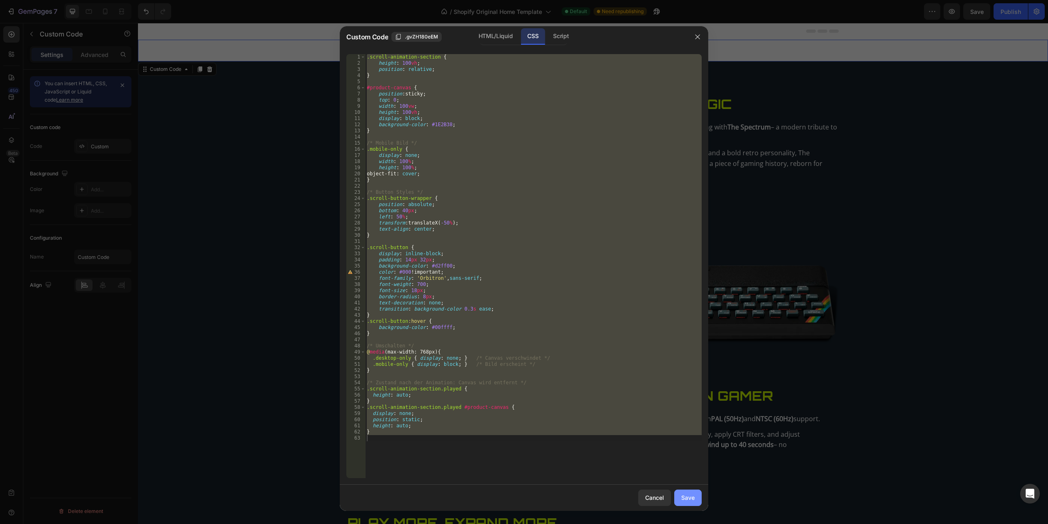
click at [683, 425] on div "Save" at bounding box center [688, 497] width 14 height 9
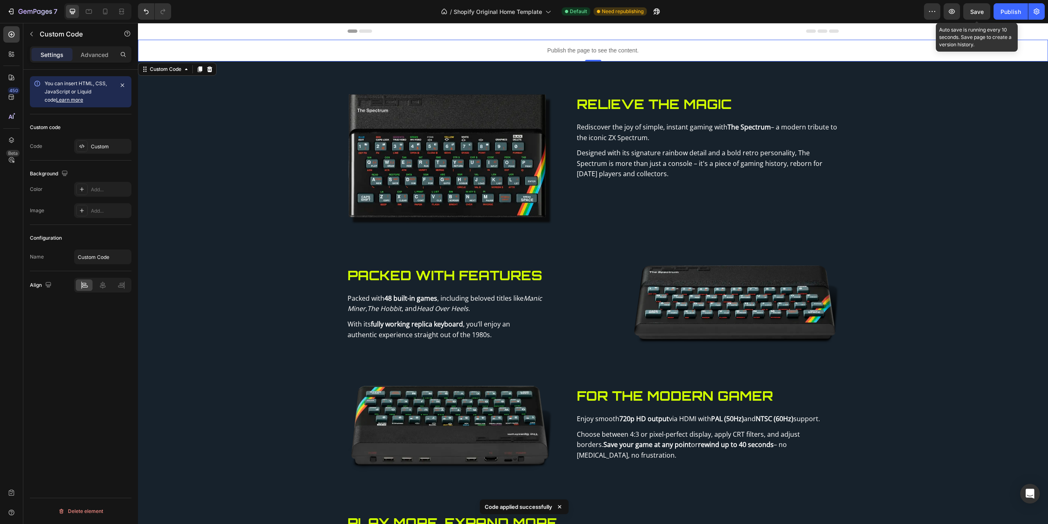
click at [786, 9] on span "Save" at bounding box center [977, 11] width 14 height 7
click at [507, 49] on p "Publish the page to see the content." at bounding box center [593, 50] width 910 height 9
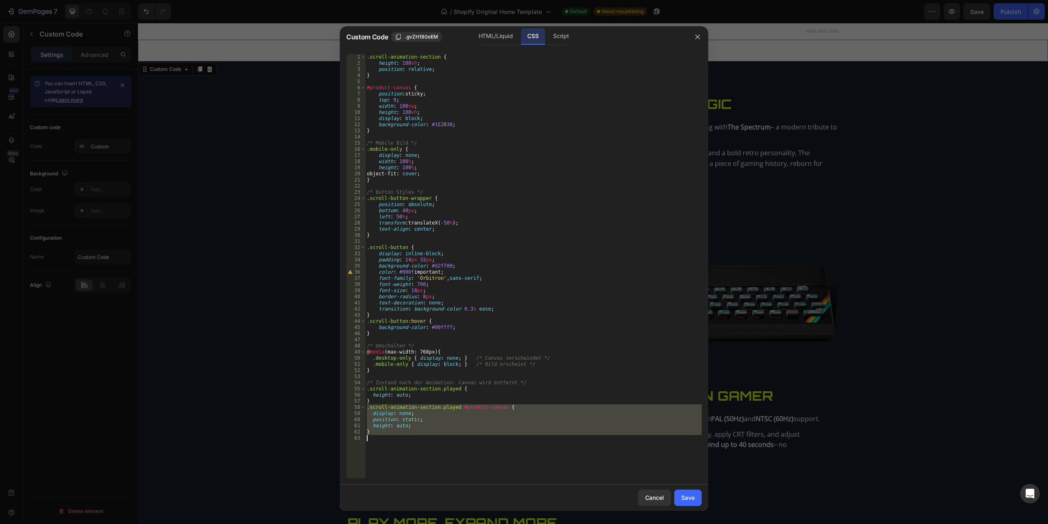
drag, startPoint x: 366, startPoint y: 408, endPoint x: 392, endPoint y: 435, distance: 37.9
click at [392, 425] on div ".scroll-animation-section { height : 100 vh ; position : relative ; } #product-…" at bounding box center [533, 272] width 336 height 436
paste textarea
type textarea "}"
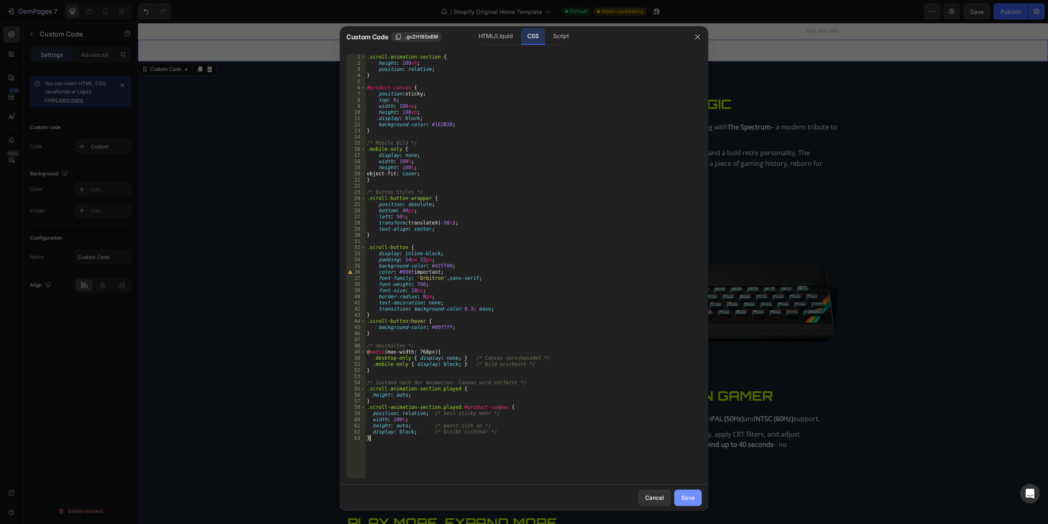
click at [698, 425] on button "Save" at bounding box center [687, 497] width 27 height 16
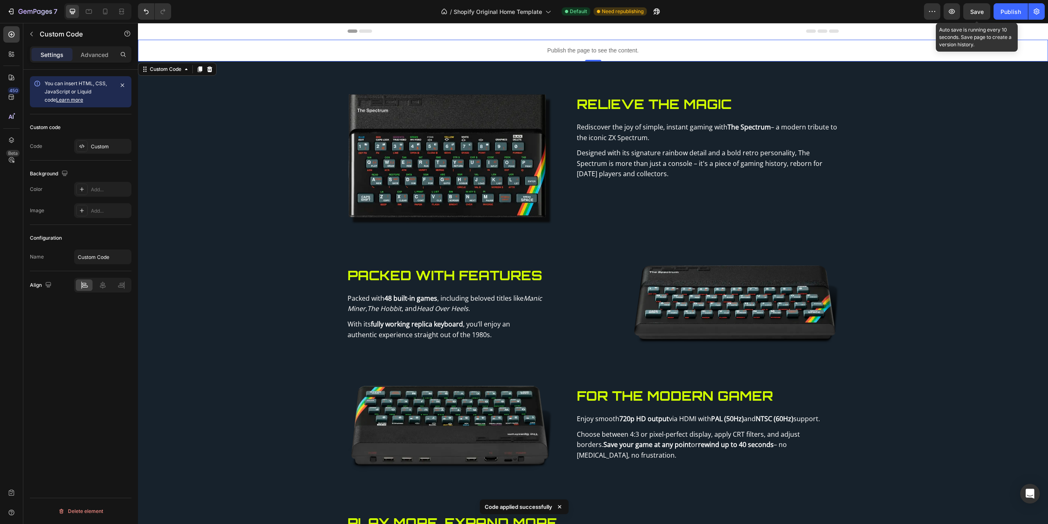
click at [786, 9] on span "Save" at bounding box center [977, 11] width 14 height 7
click at [786, 11] on button "Save" at bounding box center [976, 11] width 27 height 16
click at [786, 17] on button "button" at bounding box center [952, 11] width 16 height 16
click at [465, 47] on p "Publish the page to see the content." at bounding box center [593, 50] width 910 height 9
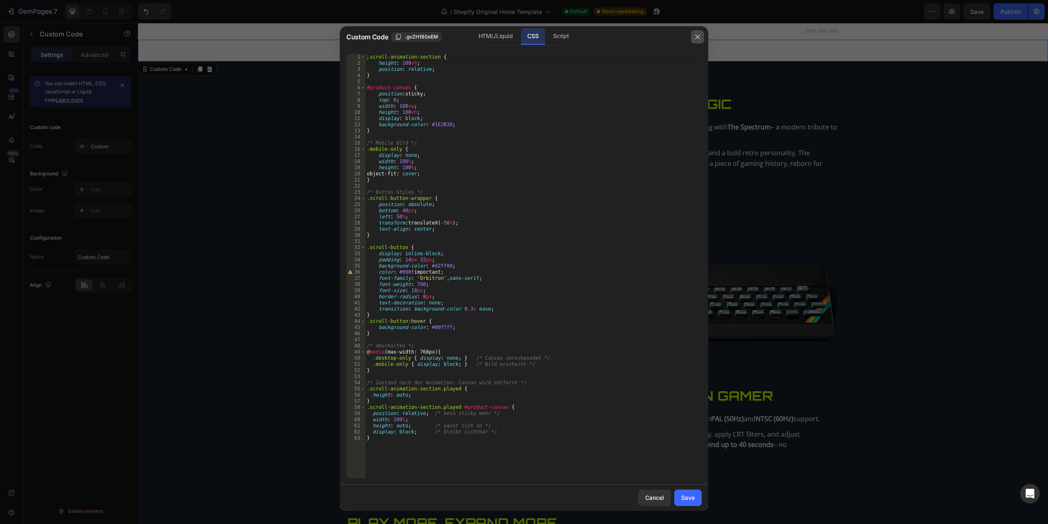
click at [693, 37] on button "button" at bounding box center [697, 36] width 13 height 13
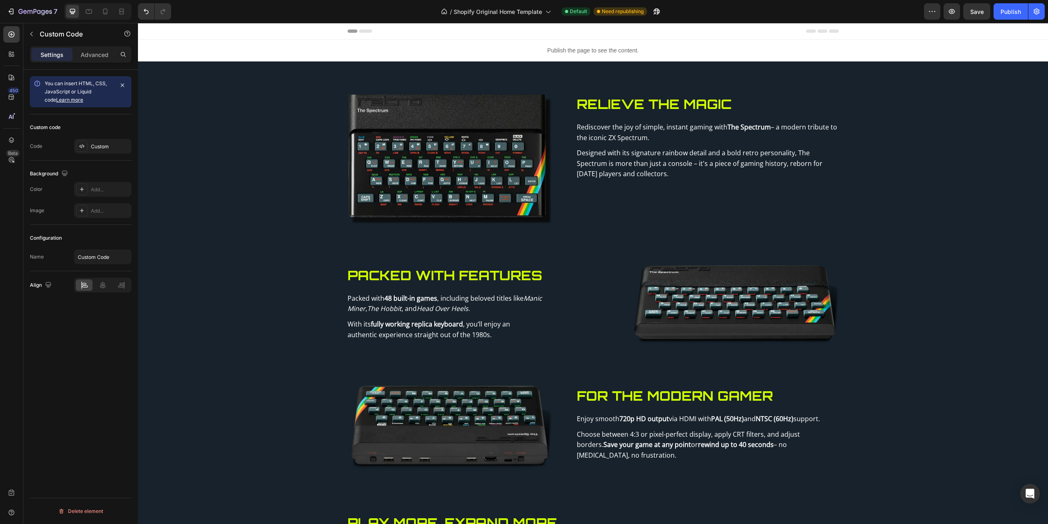
click at [572, 50] on p "Publish the page to see the content." at bounding box center [593, 50] width 910 height 9
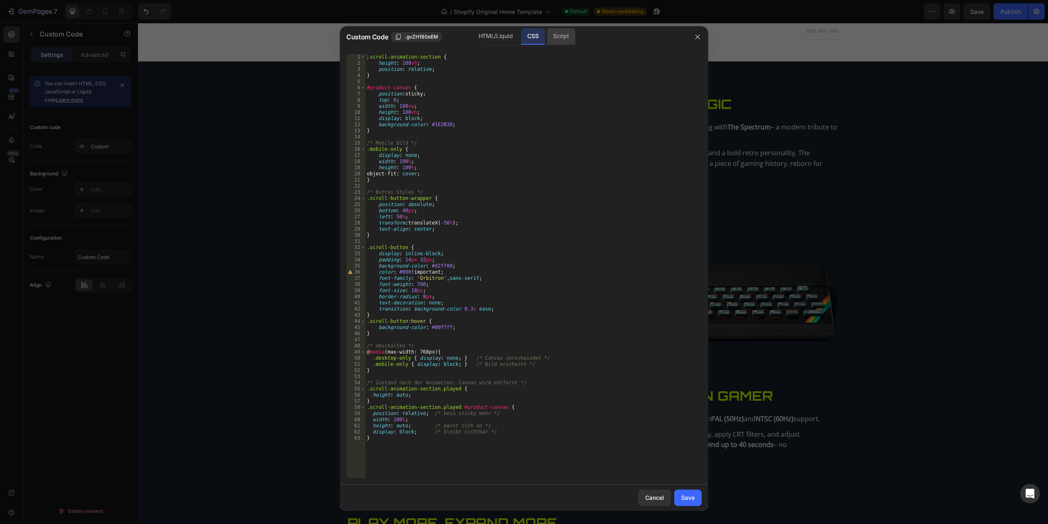
click at [546, 35] on div "Script" at bounding box center [560, 36] width 29 height 16
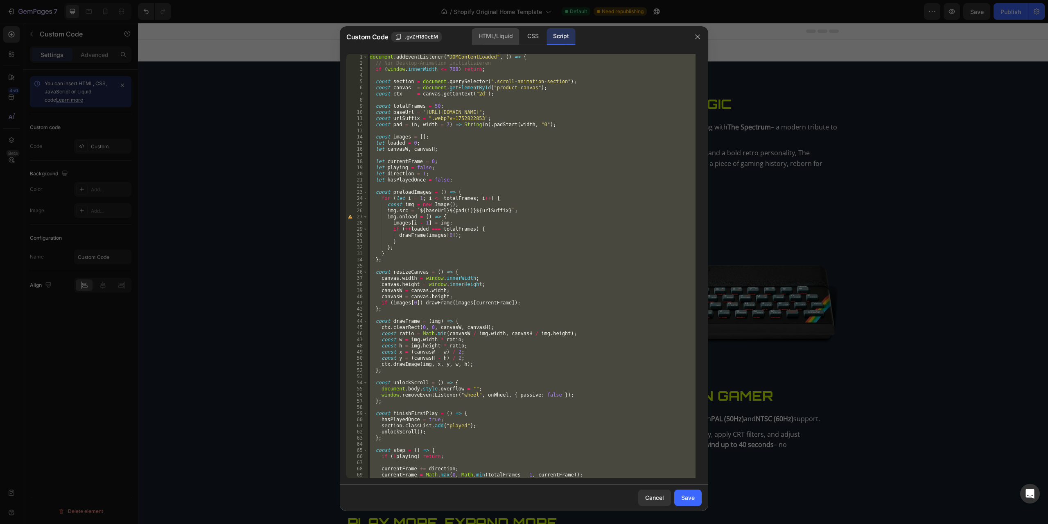
click at [521, 34] on div "HTML/Liquid" at bounding box center [533, 36] width 24 height 16
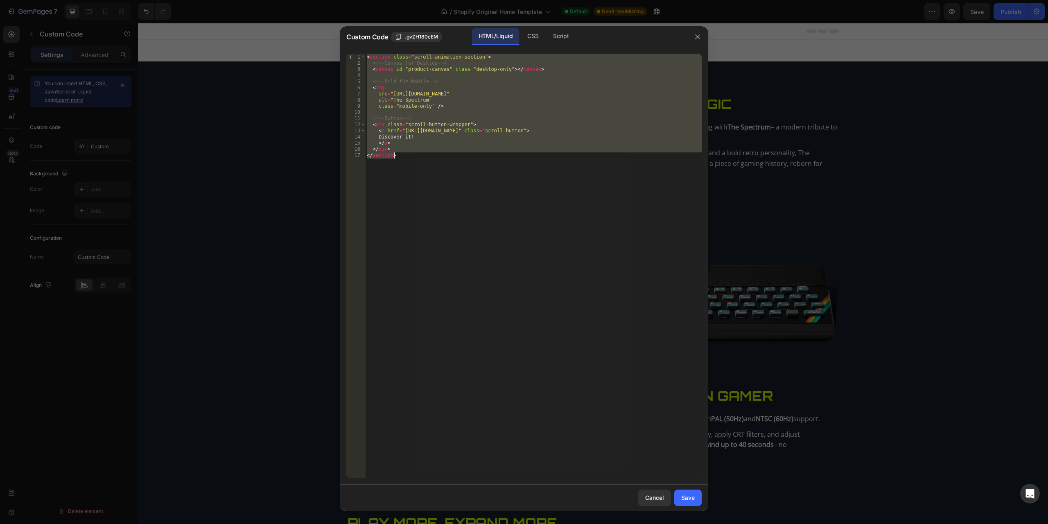
click at [514, 179] on div "< section class = "scroll-animation-section" > <!-- Canvas für Desktop --> < ca…" at bounding box center [533, 266] width 336 height 424
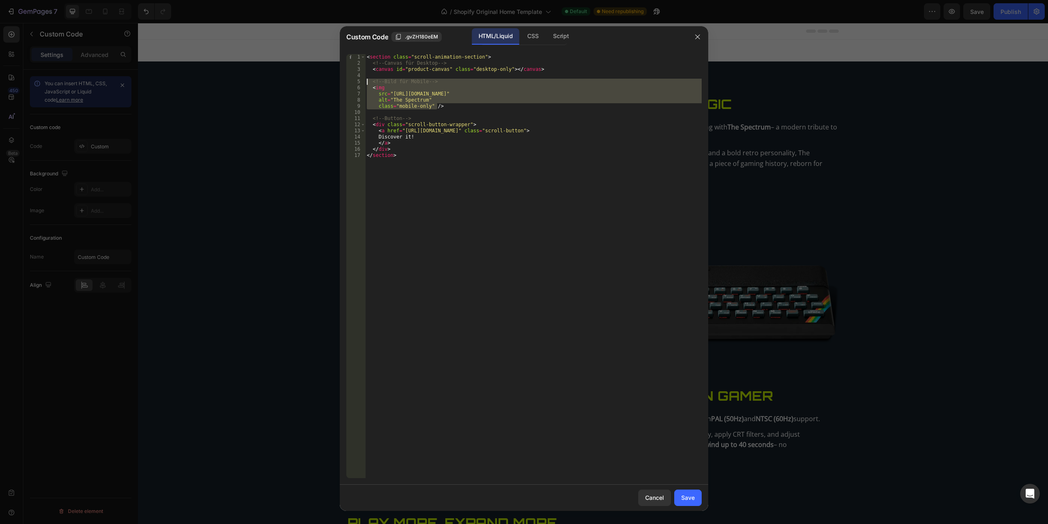
drag, startPoint x: 445, startPoint y: 104, endPoint x: 364, endPoint y: 83, distance: 83.9
click at [364, 83] on div "</section> 1 2 3 4 5 6 7 8 9 10 11 12 13 14 15 16 17 < section class = "scroll-…" at bounding box center [523, 266] width 355 height 424
type textarea "<!-- Bild für Mobile --> <img"
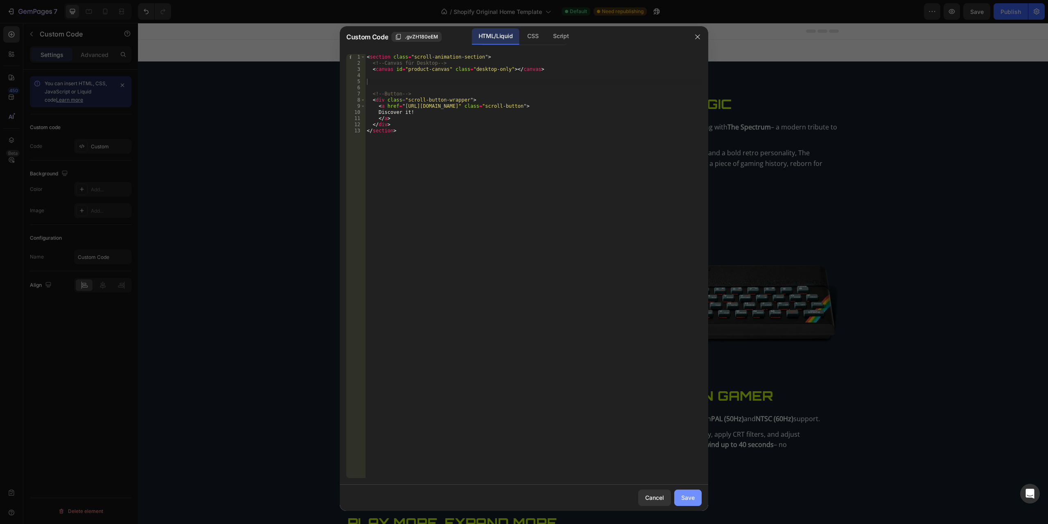
click at [696, 425] on button "Save" at bounding box center [687, 497] width 27 height 16
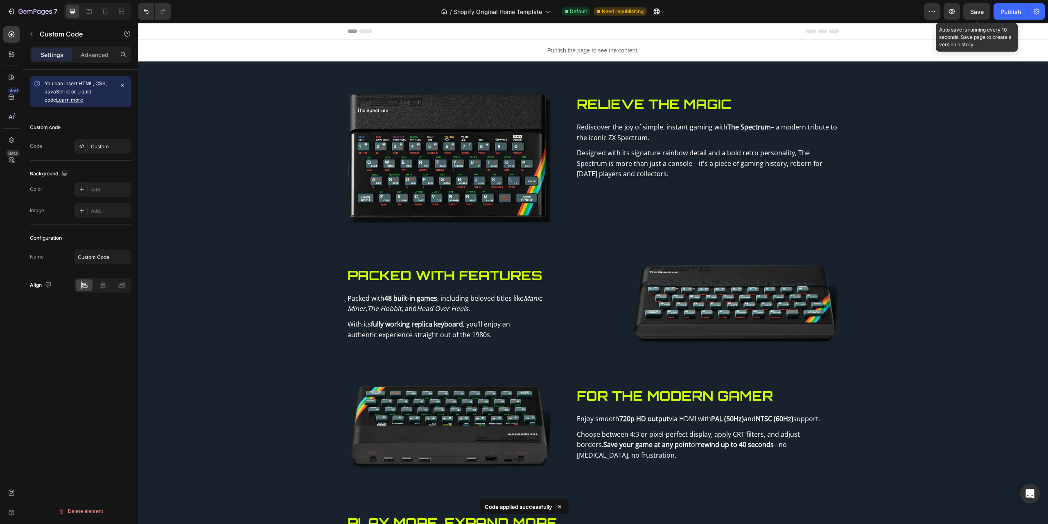
click at [786, 12] on span "Save" at bounding box center [977, 11] width 14 height 7
click at [454, 53] on p "Publish the page to see the content." at bounding box center [593, 50] width 910 height 9
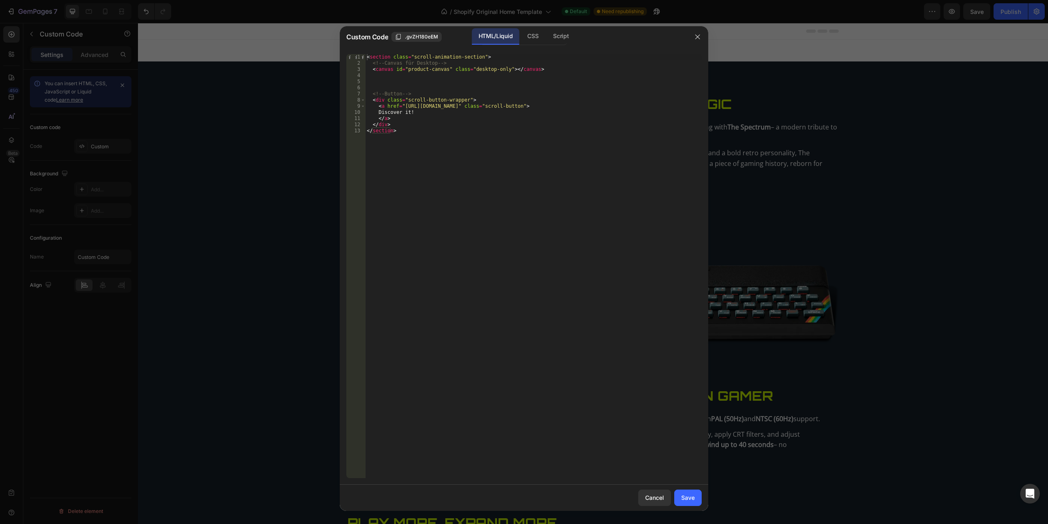
click at [406, 81] on div "< section class = "scroll-animation-section" > <!-- Canvas für Desktop --> < ca…" at bounding box center [533, 272] width 336 height 436
click at [546, 34] on div "CSS" at bounding box center [560, 36] width 29 height 16
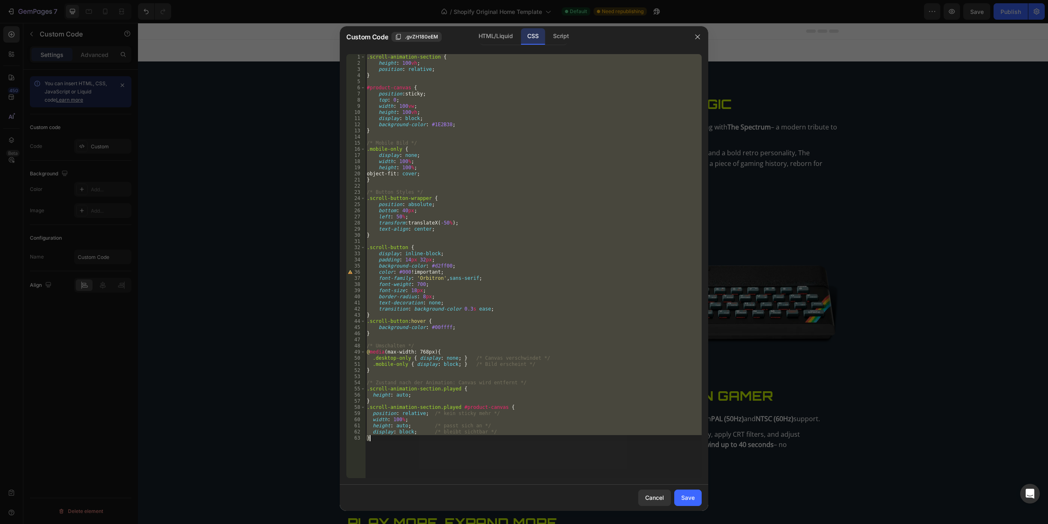
click at [436, 174] on div ".scroll-animation-section { height : 100 vh ; position : relative ; } #product-…" at bounding box center [533, 266] width 336 height 424
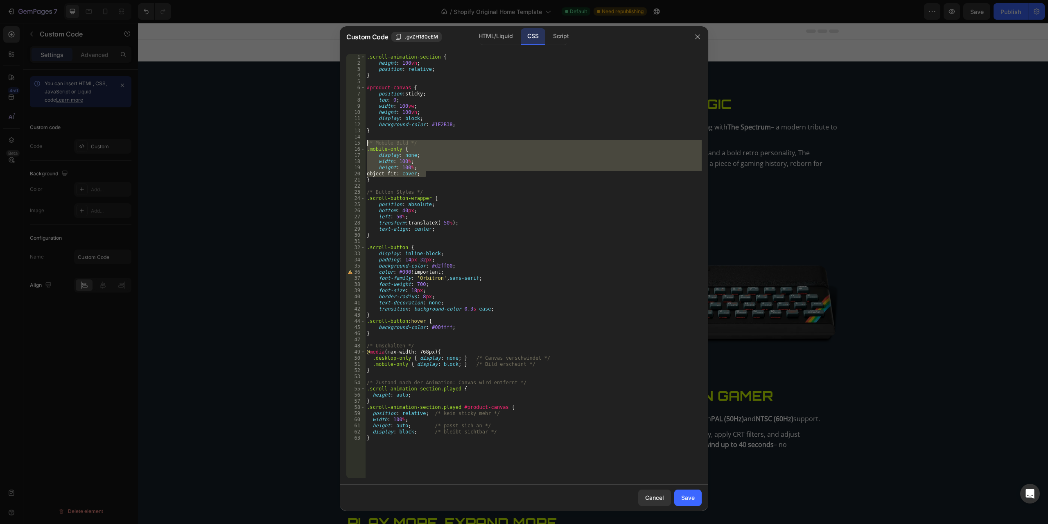
drag, startPoint x: 436, startPoint y: 173, endPoint x: 359, endPoint y: 143, distance: 82.6
click at [359, 143] on div "object-fit: cover; 1 2 3 4 5 6 7 8 9 10 11 12 13 14 15 16 17 18 19 20 21 22 23 …" at bounding box center [523, 266] width 355 height 424
type textarea "/* Mobile Bild */ .mobile-only {"
drag, startPoint x: 376, startPoint y: 181, endPoint x: 343, endPoint y: 140, distance: 52.1
click at [343, 140] on div "/* Mobile Bild */ .mobile-only { [PHONE_NUMBER] [PHONE_NUMBER] [PHONE_NUMBER] […" at bounding box center [524, 265] width 368 height 437
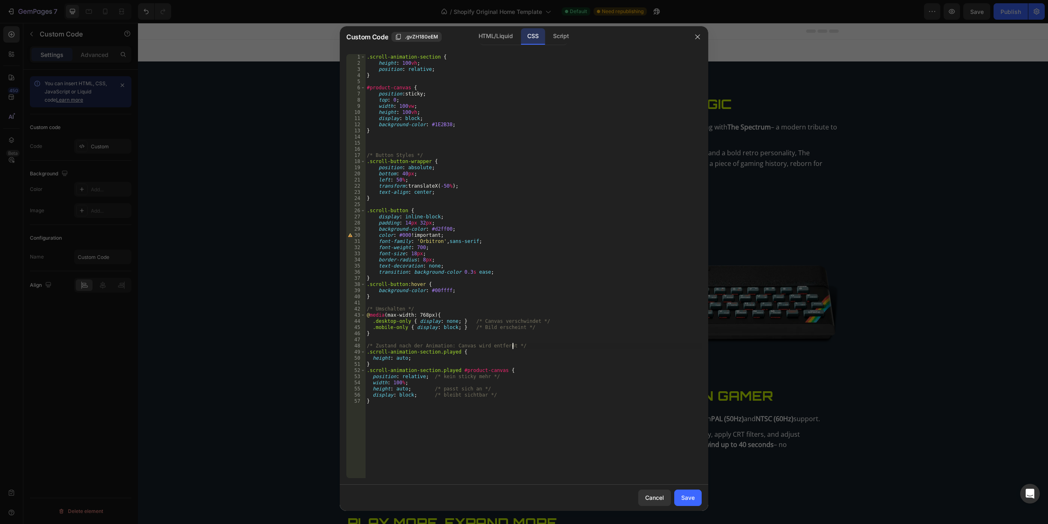
click at [523, 348] on div ".scroll-animation-section { height : 100 vh ; position : relative ; } #product-…" at bounding box center [533, 272] width 336 height 436
drag, startPoint x: 418, startPoint y: 359, endPoint x: 445, endPoint y: 354, distance: 27.4
click at [445, 354] on div ".scroll-animation-section { height : 100 vh ; position : relative ; } #product-…" at bounding box center [533, 272] width 336 height 436
click at [458, 346] on div ".scroll-animation-section { height : 100 vh ; position : relative ; } #product-…" at bounding box center [533, 272] width 336 height 436
drag, startPoint x: 526, startPoint y: 326, endPoint x: 365, endPoint y: 327, distance: 161.7
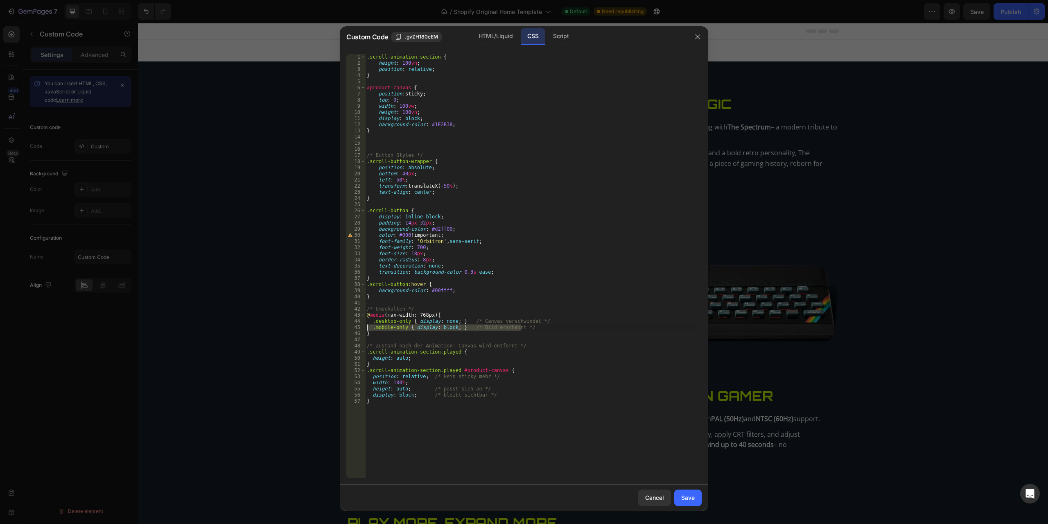
click at [365, 327] on div "/* Zustand nach der Animation: Canvas wird entfernt */ 1 2 3 4 5 6 7 8 9 10 11 …" at bounding box center [523, 266] width 355 height 424
type textarea ".mobile-only { display: block; } /* Bild erscheint */"
click at [566, 31] on div "Script" at bounding box center [560, 36] width 29 height 16
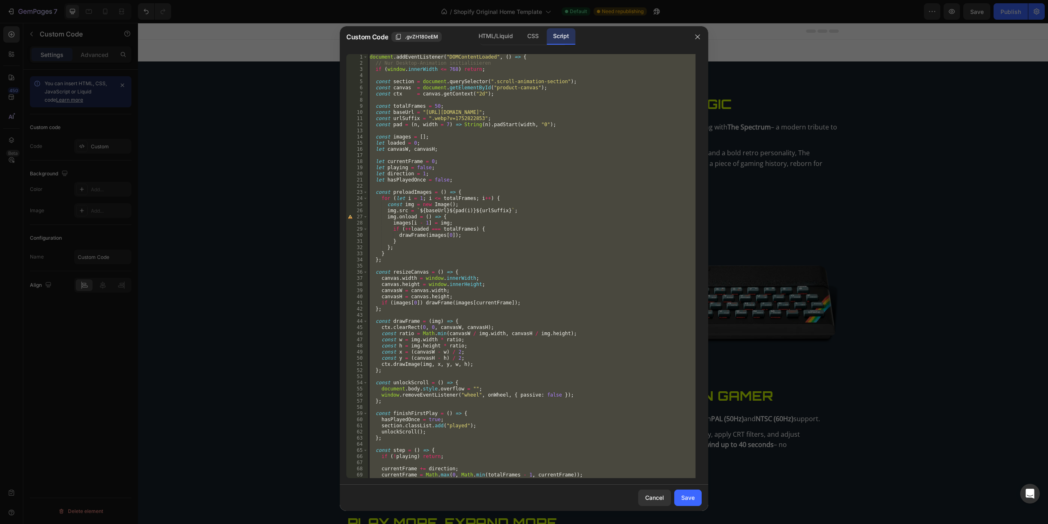
click at [580, 200] on div "document . addEventListener ( "DOMContentLoaded" , ( ) => { // Nur Desktop-Anim…" at bounding box center [531, 266] width 327 height 424
type textarea "for (let i = 1; i <= totalFrames; i++) {"
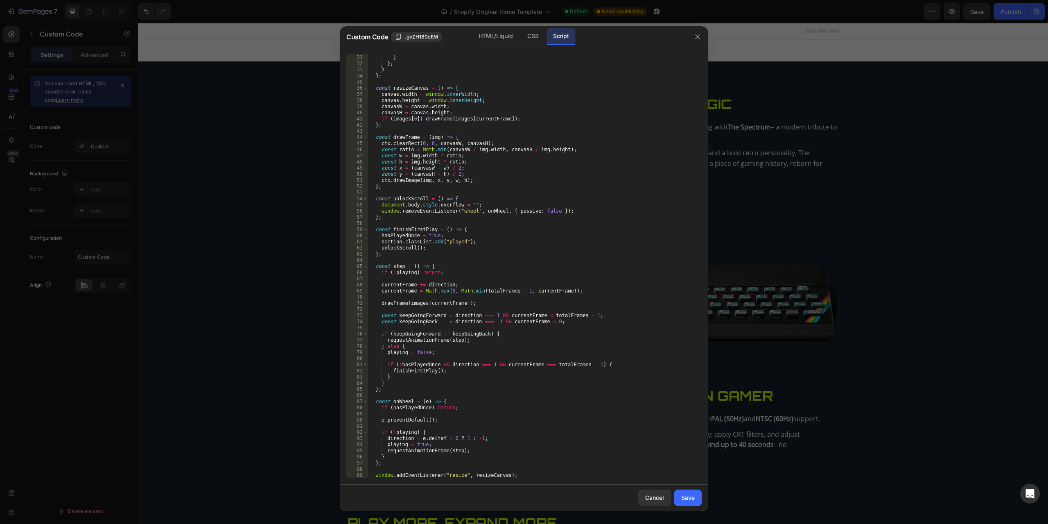
scroll to position [227, 0]
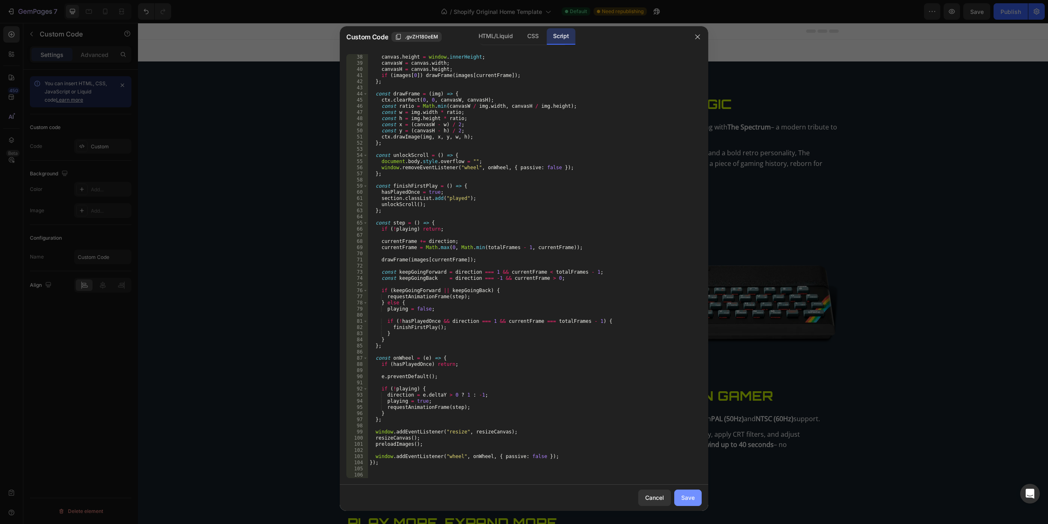
click at [689, 425] on button "Save" at bounding box center [687, 497] width 27 height 16
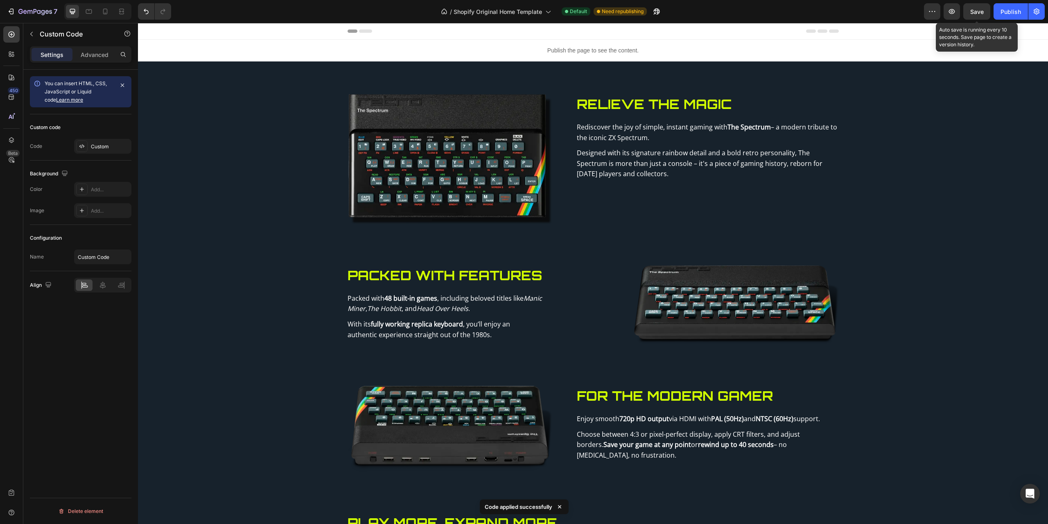
click at [786, 13] on span "Save" at bounding box center [977, 11] width 14 height 7
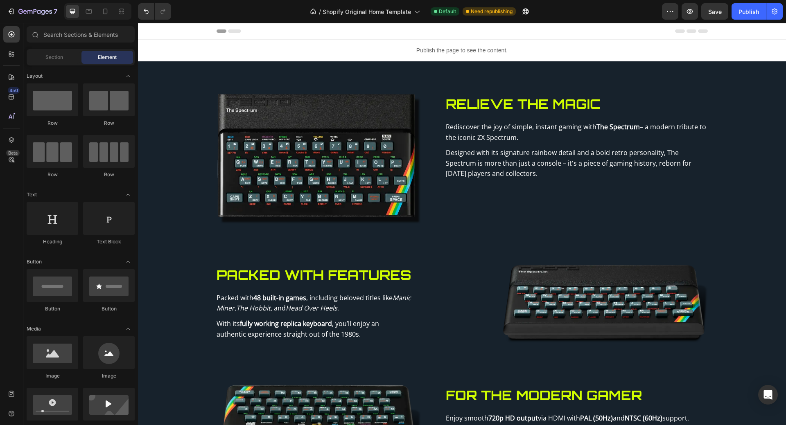
click at [360, 34] on div at bounding box center [462, 31] width 491 height 16
click at [370, 32] on div at bounding box center [462, 31] width 491 height 16
click at [162, 32] on div at bounding box center [462, 31] width 648 height 17
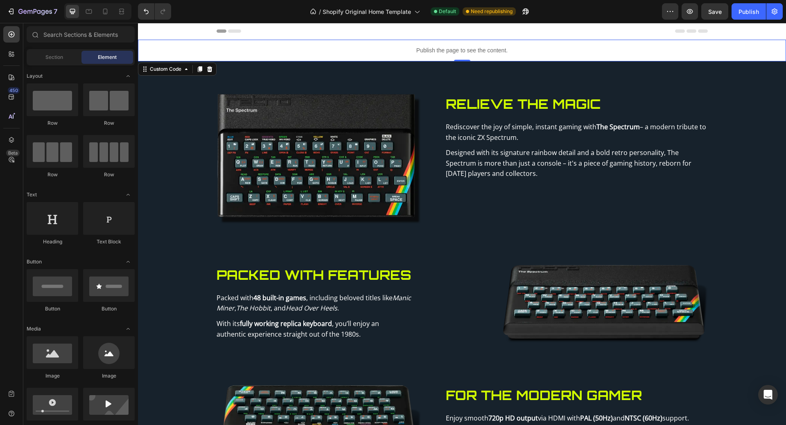
click at [260, 59] on div "Publish the page to see the content." at bounding box center [462, 51] width 648 height 22
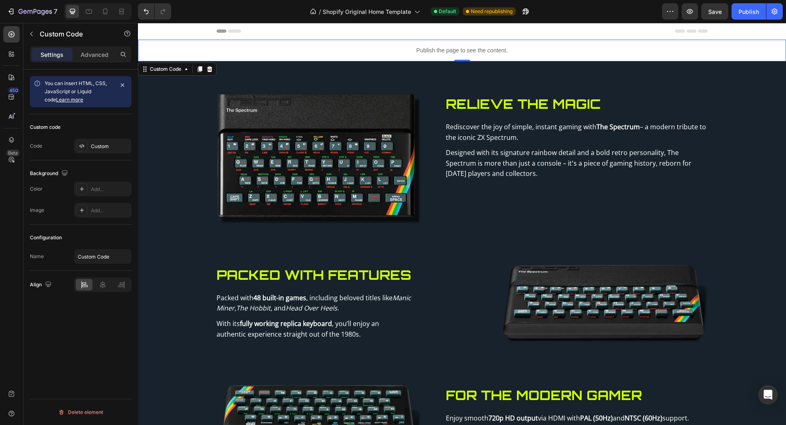
click at [92, 62] on div "Settings Advanced" at bounding box center [81, 54] width 102 height 16
click at [97, 55] on p "Advanced" at bounding box center [95, 54] width 28 height 9
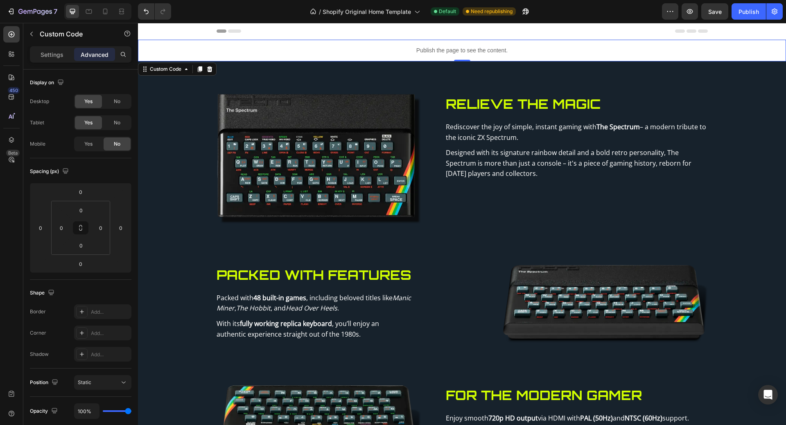
click at [366, 50] on p "Publish the page to see the content." at bounding box center [462, 50] width 648 height 9
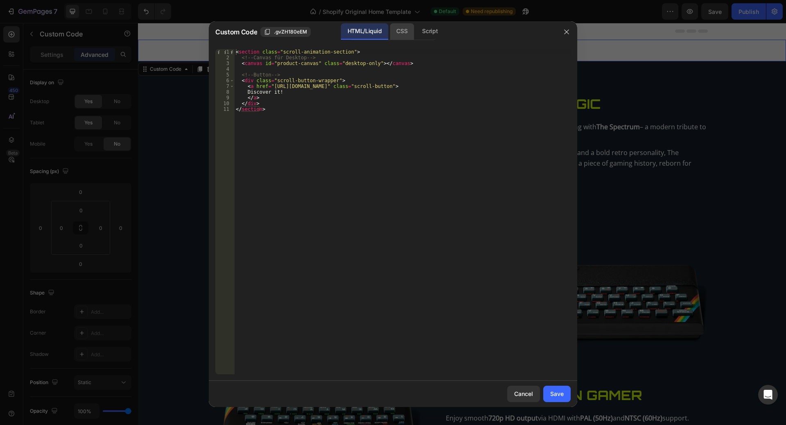
click at [415, 37] on div "CSS" at bounding box center [429, 31] width 29 height 16
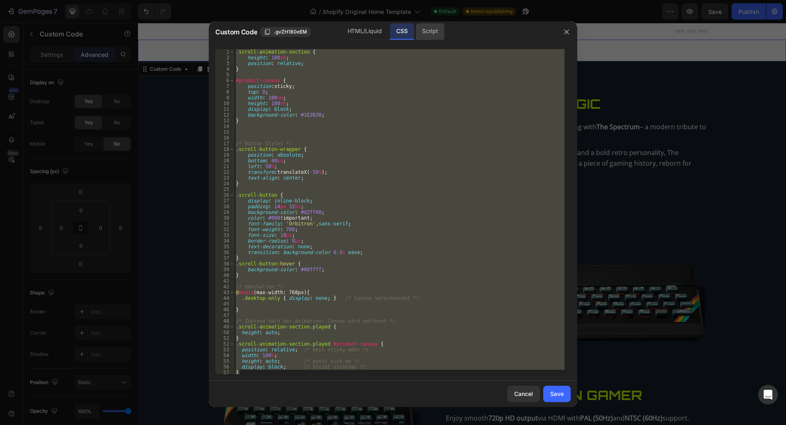
click at [427, 34] on div "Script" at bounding box center [429, 31] width 29 height 16
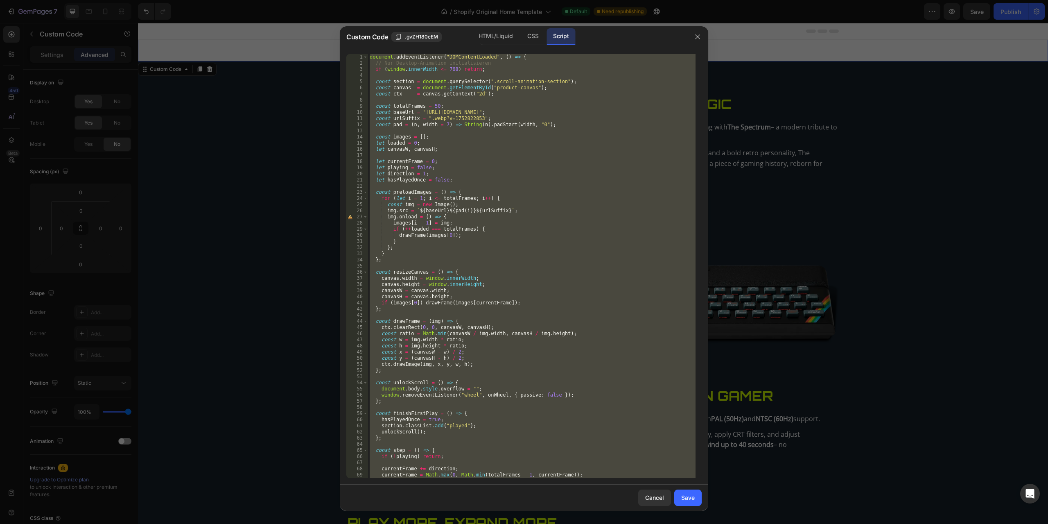
click at [449, 352] on div "document . addEventListener ( "DOMContentLoaded" , ( ) => { // Nur Desktop-Anim…" at bounding box center [531, 266] width 327 height 424
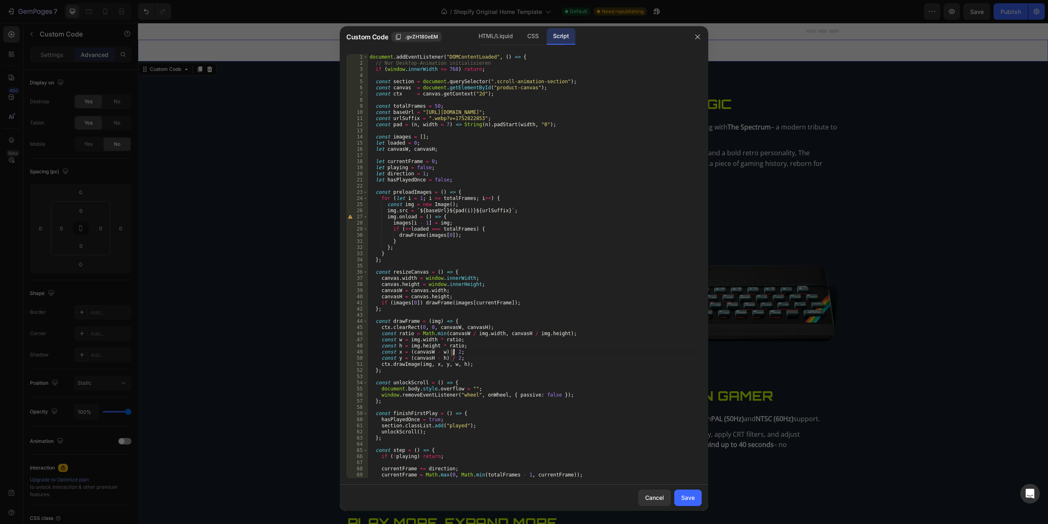
click at [452, 351] on div "document . addEventListener ( "DOMContentLoaded" , ( ) => { // Nur Desktop-Anim…" at bounding box center [531, 272] width 327 height 436
click at [455, 348] on div "document . addEventListener ( "DOMContentLoaded" , ( ) => { // Nur Desktop-Anim…" at bounding box center [531, 272] width 327 height 436
click at [452, 357] on div "document . addEventListener ( "DOMContentLoaded" , ( ) => { // Nur Desktop-Anim…" at bounding box center [531, 272] width 327 height 436
type textarea "const y = (canvasH - h) / 0;"
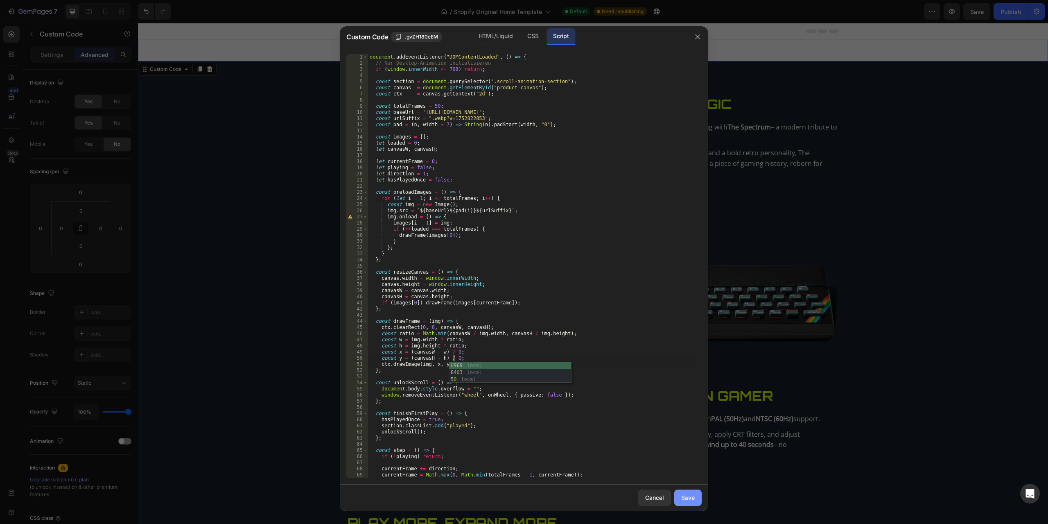
click at [685, 425] on div "Save" at bounding box center [688, 497] width 14 height 9
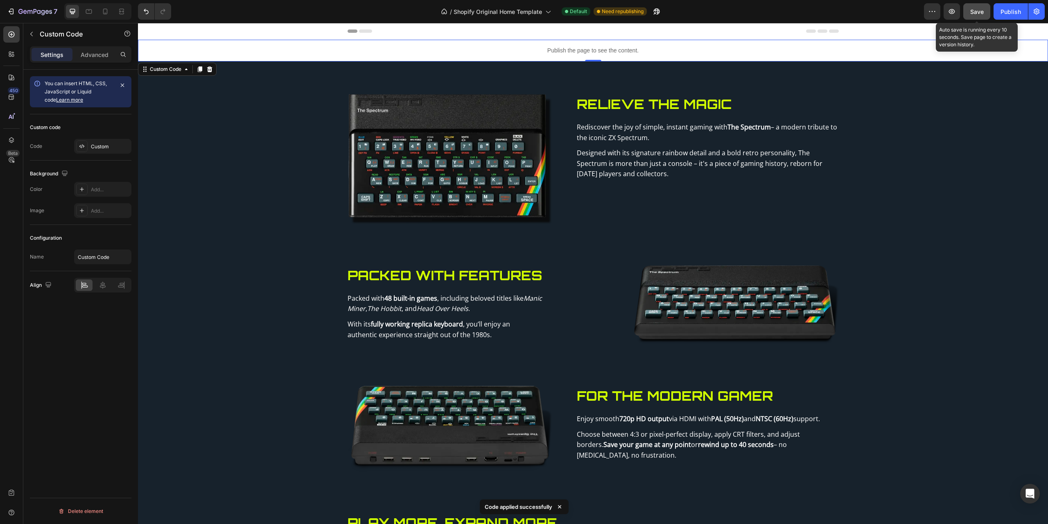
click at [786, 14] on button "Save" at bounding box center [976, 11] width 27 height 16
click at [452, 58] on div "Publish the page to see the content." at bounding box center [593, 51] width 910 height 22
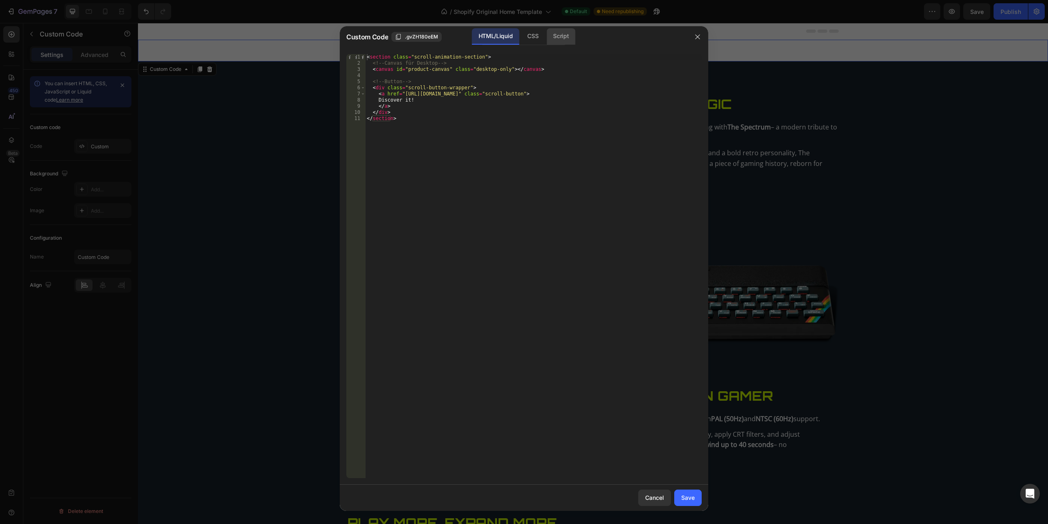
click at [551, 34] on div "Script" at bounding box center [560, 36] width 29 height 16
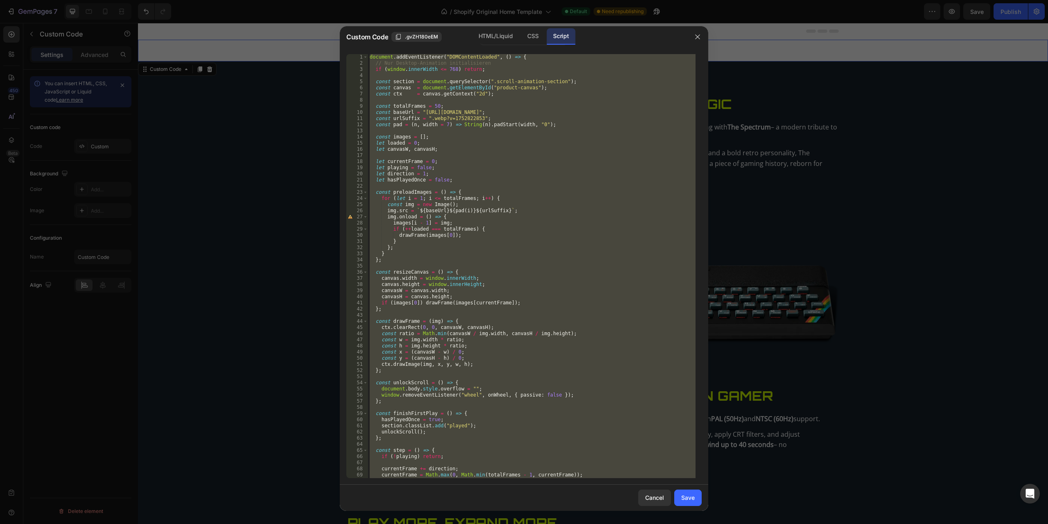
click at [449, 350] on div "document . addEventListener ( "DOMContentLoaded" , ( ) => { // Nur Desktop-Anim…" at bounding box center [531, 266] width 327 height 424
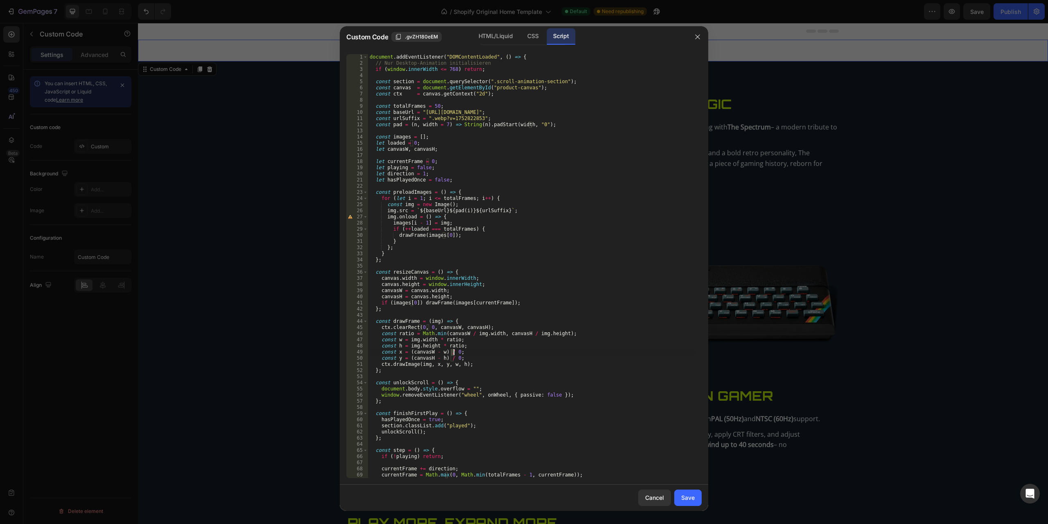
click at [452, 351] on div "document . addEventListener ( "DOMContentLoaded" , ( ) => { // Nur Desktop-Anim…" at bounding box center [531, 272] width 327 height 436
type textarea "const x = (canvasW - w) / 1;"
click at [497, 313] on div "document . addEventListener ( "DOMContentLoaded" , ( ) => { // Nur Desktop-Anim…" at bounding box center [531, 272] width 327 height 436
click at [453, 358] on div "document . addEventListener ( "DOMContentLoaded" , ( ) => { // Nur Desktop-Anim…" at bounding box center [531, 272] width 327 height 436
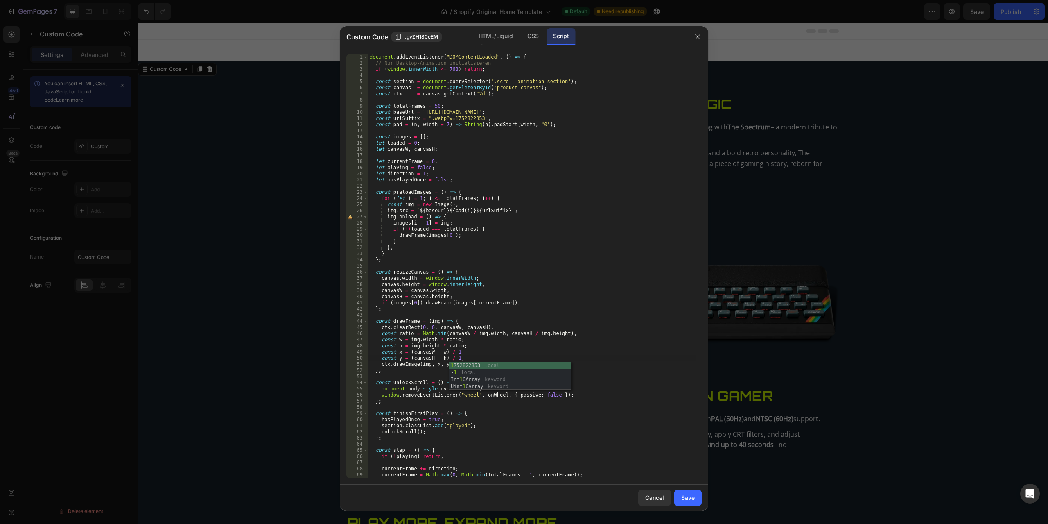
scroll to position [0, 7]
click at [557, 280] on div "document . addEventListener ( "DOMContentLoaded" , ( ) => { // Nur Desktop-Anim…" at bounding box center [531, 272] width 327 height 436
type textarea "canvas.width = window.innerWidth;"
click at [683, 425] on div "Save" at bounding box center [688, 497] width 14 height 9
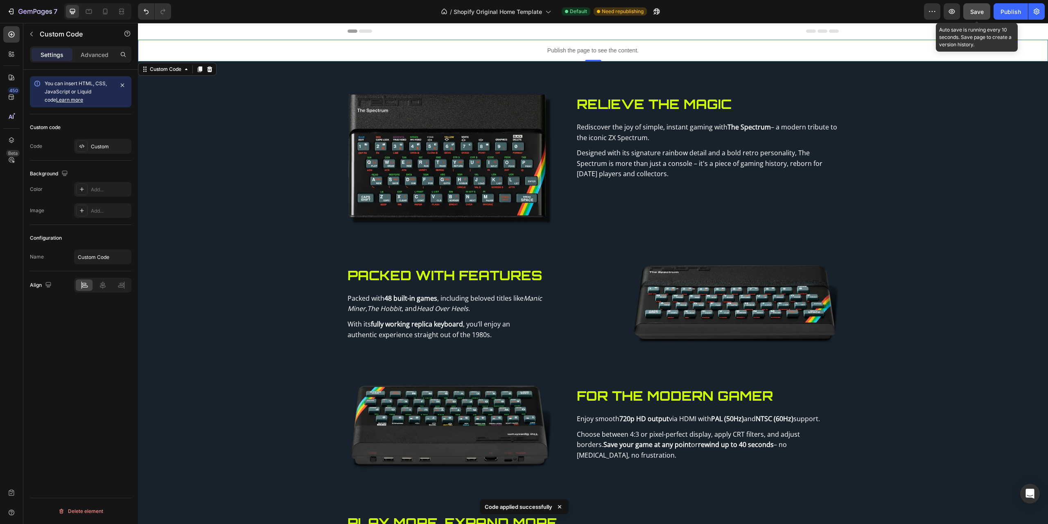
click at [786, 7] on button "Save" at bounding box center [976, 11] width 27 height 16
click at [467, 55] on div "Publish the page to see the content." at bounding box center [593, 51] width 910 height 22
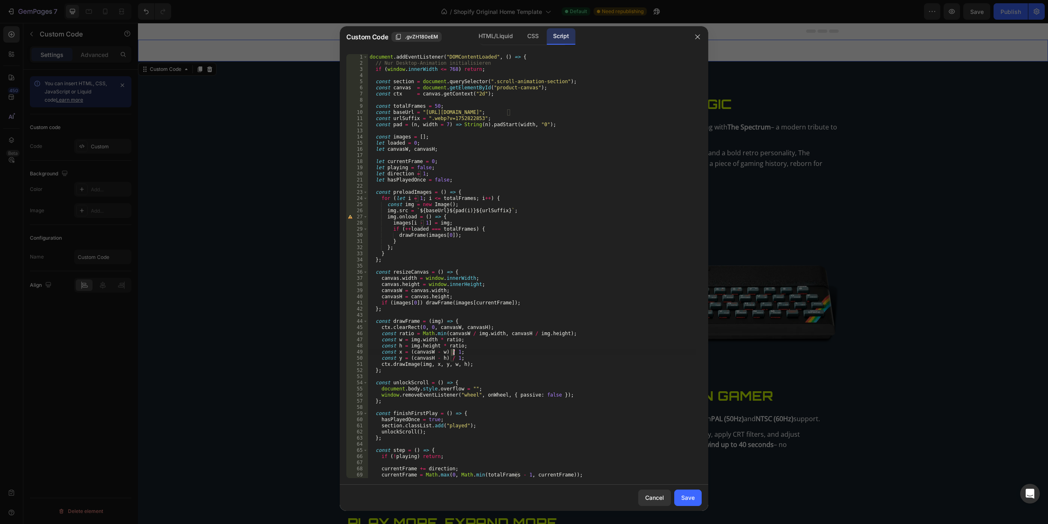
click at [452, 351] on div "document . addEventListener ( "DOMContentLoaded" , ( ) => { // Nur Desktop-Anim…" at bounding box center [531, 272] width 327 height 436
click at [460, 339] on div "document . addEventListener ( "DOMContentLoaded" , ( ) => { // Nur Desktop-Anim…" at bounding box center [531, 272] width 327 height 436
click at [452, 357] on div "document . addEventListener ( "DOMContentLoaded" , ( ) => { // Nur Desktop-Anim…" at bounding box center [531, 272] width 327 height 436
type textarea "const y = (canvasH - h) / 3;"
click at [687, 425] on button "Save" at bounding box center [687, 497] width 27 height 16
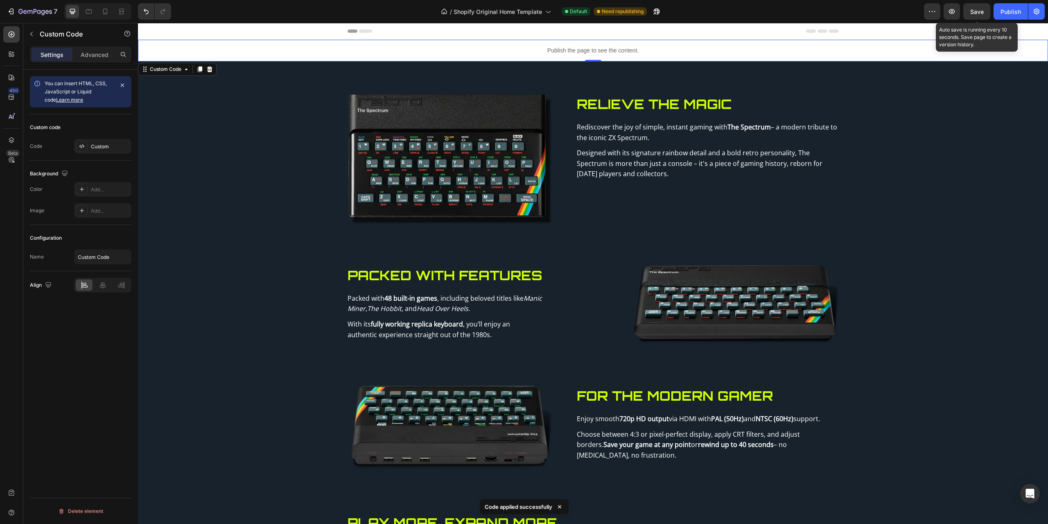
click at [786, 10] on span "Save" at bounding box center [977, 11] width 14 height 7
click at [436, 45] on div "Publish the page to see the content." at bounding box center [593, 51] width 910 height 22
click at [436, 47] on div "Publish the page to see the content." at bounding box center [593, 51] width 910 height 22
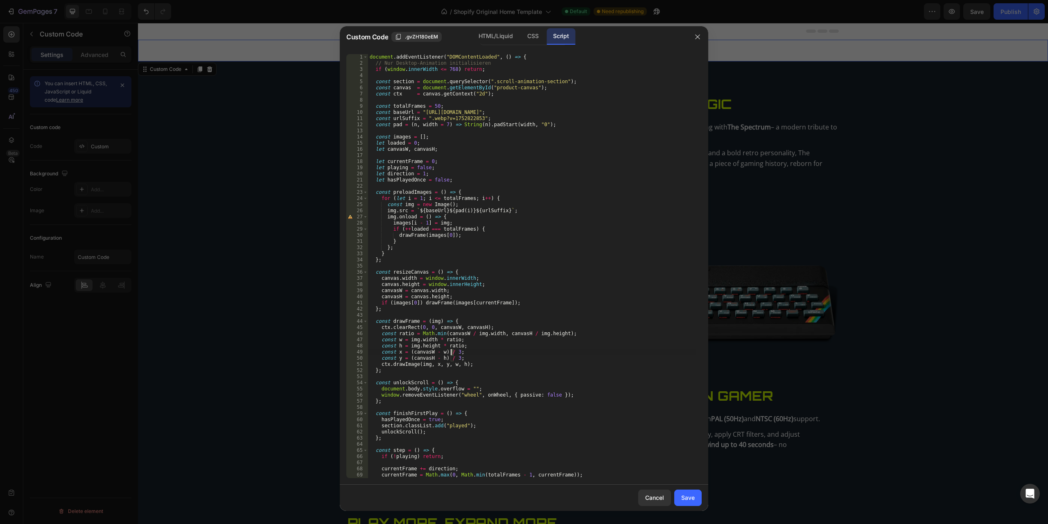
click at [451, 351] on div "document . addEventListener ( "DOMContentLoaded" , ( ) => { // Nur Desktop-Anim…" at bounding box center [531, 272] width 327 height 436
click at [473, 324] on div "document . addEventListener ( "DOMContentLoaded" , ( ) => { // Nur Desktop-Anim…" at bounding box center [531, 272] width 327 height 436
click at [452, 357] on div "document . addEventListener ( "DOMContentLoaded" , ( ) => { // Nur Desktop-Anim…" at bounding box center [531, 272] width 327 height 436
click at [576, 303] on div "document . addEventListener ( "DOMContentLoaded" , ( ) => { // Nur Desktop-Anim…" at bounding box center [531, 272] width 327 height 436
type textarea "if (images[0]) drawFrame(images[currentFrame]);"
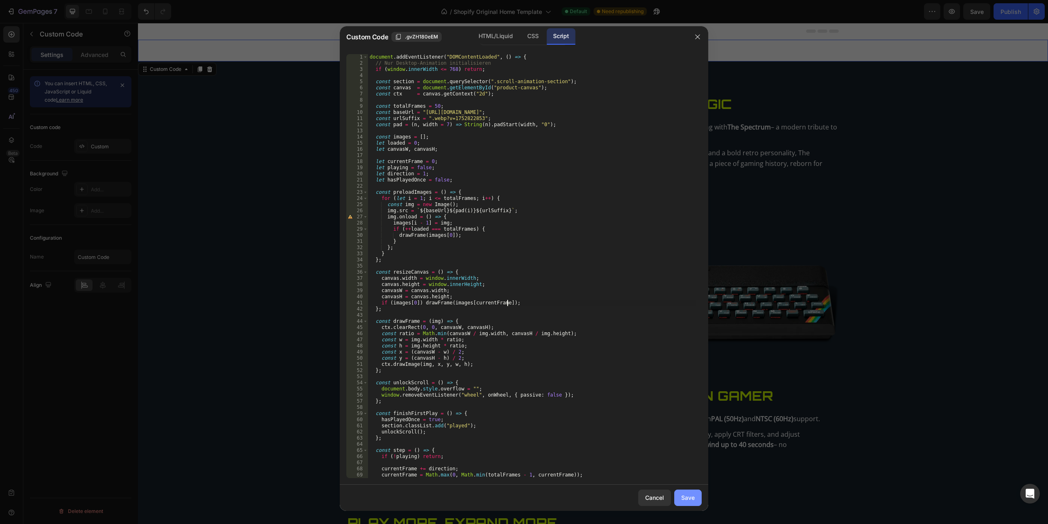
click at [683, 425] on div "Save" at bounding box center [688, 497] width 14 height 9
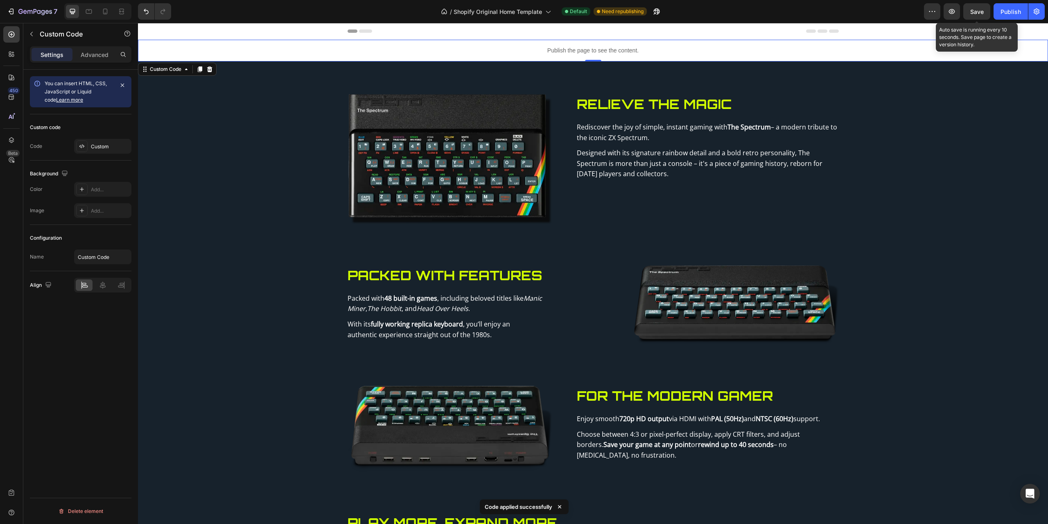
click at [786, 11] on span "Save" at bounding box center [977, 11] width 14 height 7
click at [786, 12] on span "Save" at bounding box center [977, 11] width 14 height 7
click at [786, 14] on button "button" at bounding box center [952, 11] width 16 height 16
click at [149, 13] on icon "Undo/Redo" at bounding box center [146, 11] width 8 height 8
click at [786, 10] on span "Save" at bounding box center [977, 11] width 14 height 7
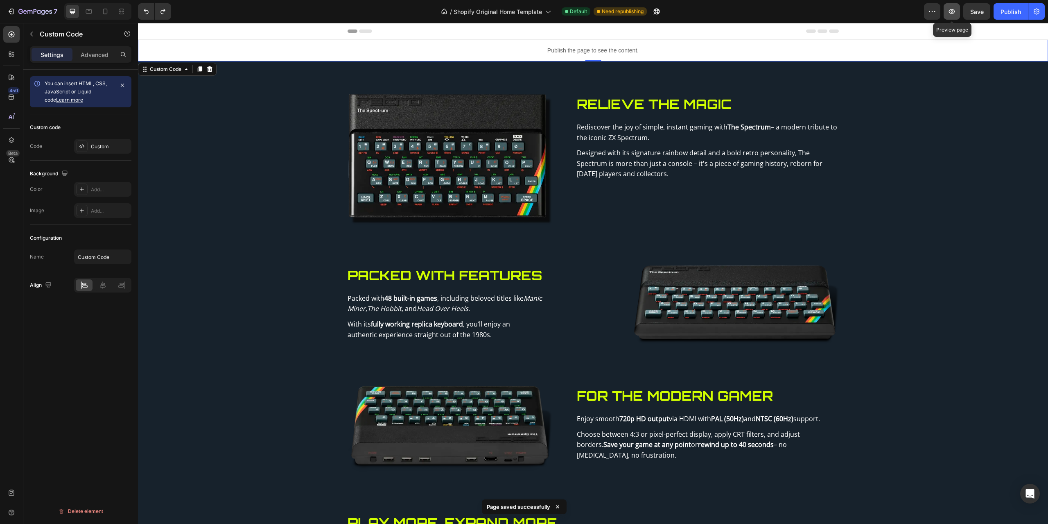
click at [786, 19] on button "button" at bounding box center [952, 11] width 16 height 16
click at [526, 50] on p "Publish the page to see the content." at bounding box center [593, 50] width 910 height 9
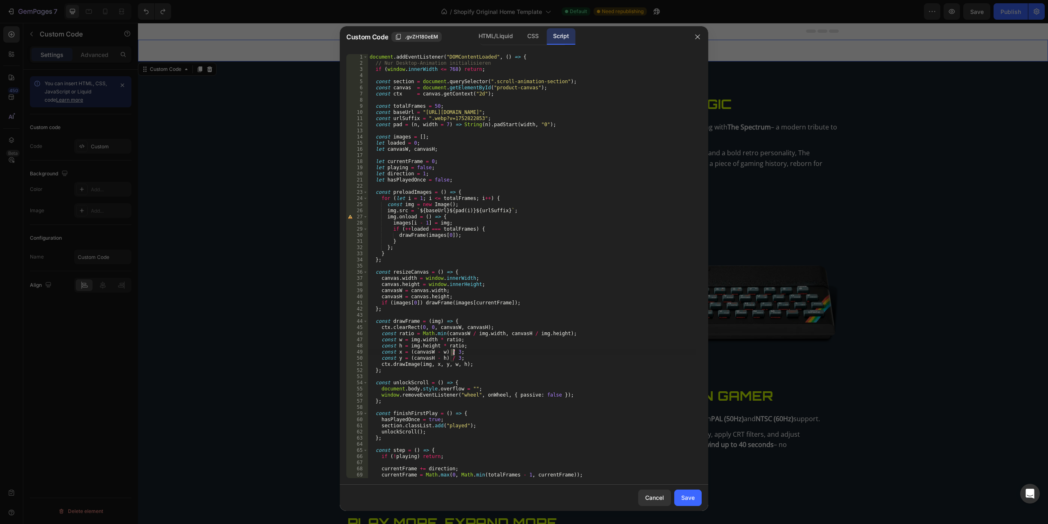
click at [452, 352] on div "document . addEventListener ( "DOMContentLoaded" , ( ) => { // Nur Desktop-Anim…" at bounding box center [531, 272] width 327 height 436
click at [462, 343] on div "document . addEventListener ( "DOMContentLoaded" , ( ) => { // Nur Desktop-Anim…" at bounding box center [531, 272] width 327 height 436
click at [450, 357] on div "document . addEventListener ( "DOMContentLoaded" , ( ) => { // Nur Desktop-Anim…" at bounding box center [531, 272] width 327 height 436
click at [577, 299] on div "document . addEventListener ( "DOMContentLoaded" , ( ) => { // Nur Desktop-Anim…" at bounding box center [531, 272] width 327 height 436
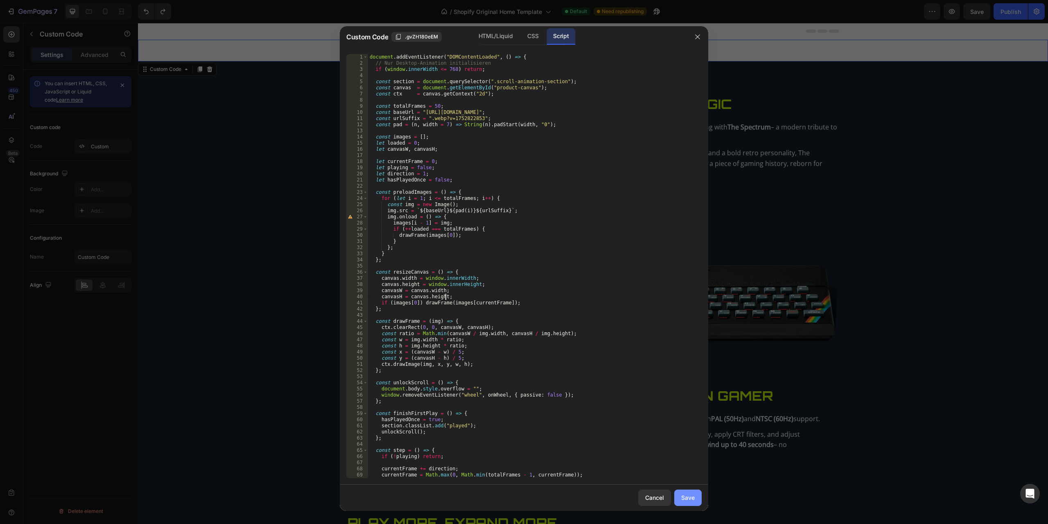
type textarea "canvasH = canvas.height;"
click at [696, 425] on button "Save" at bounding box center [687, 497] width 27 height 16
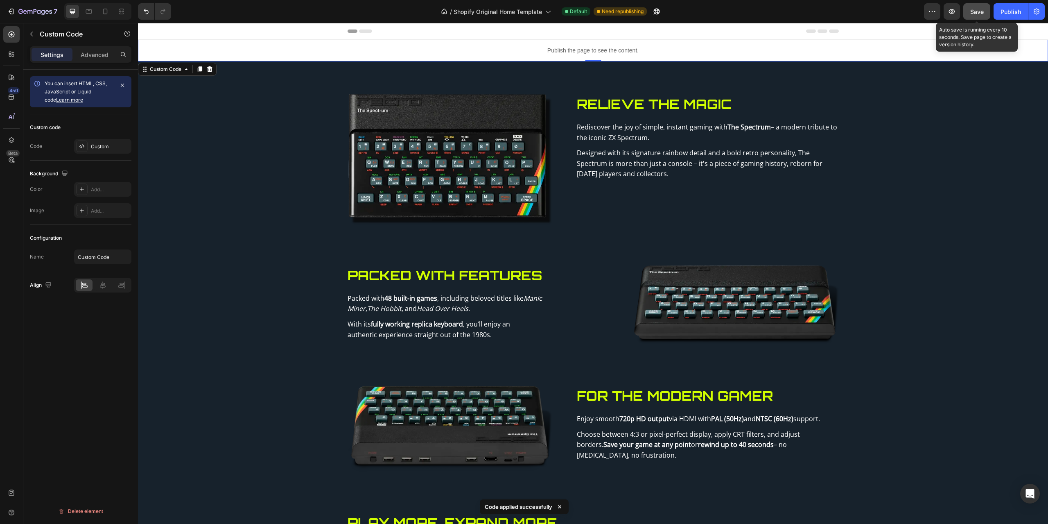
click at [786, 18] on button "Save" at bounding box center [976, 11] width 27 height 16
click at [786, 10] on icon "button" at bounding box center [952, 11] width 8 height 8
click at [417, 46] on p "Publish the page to see the content." at bounding box center [593, 50] width 910 height 9
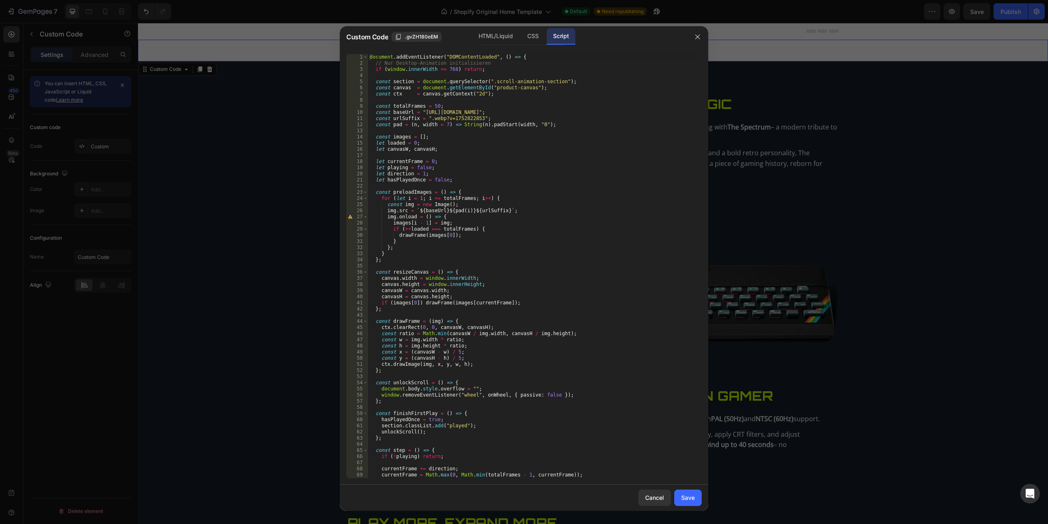
type textarea "const canvas = document.getElementById("product-canvas");"
click at [589, 90] on div "document . addEventListener ( "DOMContentLoaded" , ( ) => { // Nur Desktop-Anim…" at bounding box center [531, 272] width 327 height 436
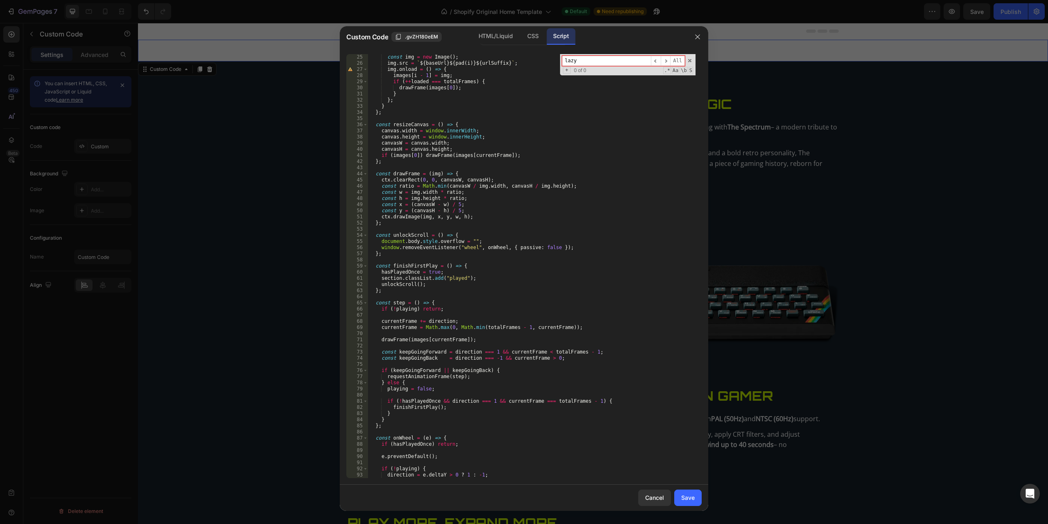
scroll to position [172, 0]
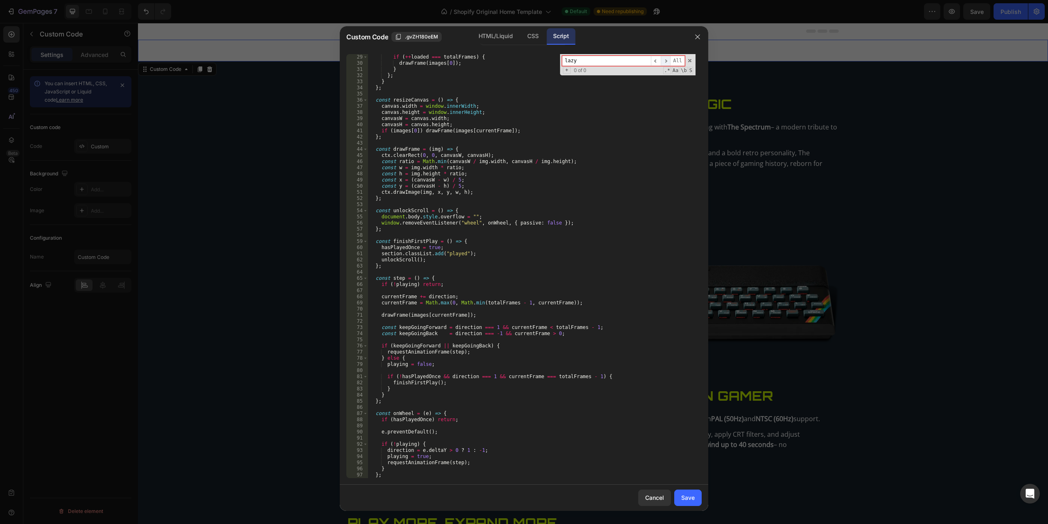
type input "lazy"
click at [668, 59] on span "​" at bounding box center [666, 61] width 10 height 10
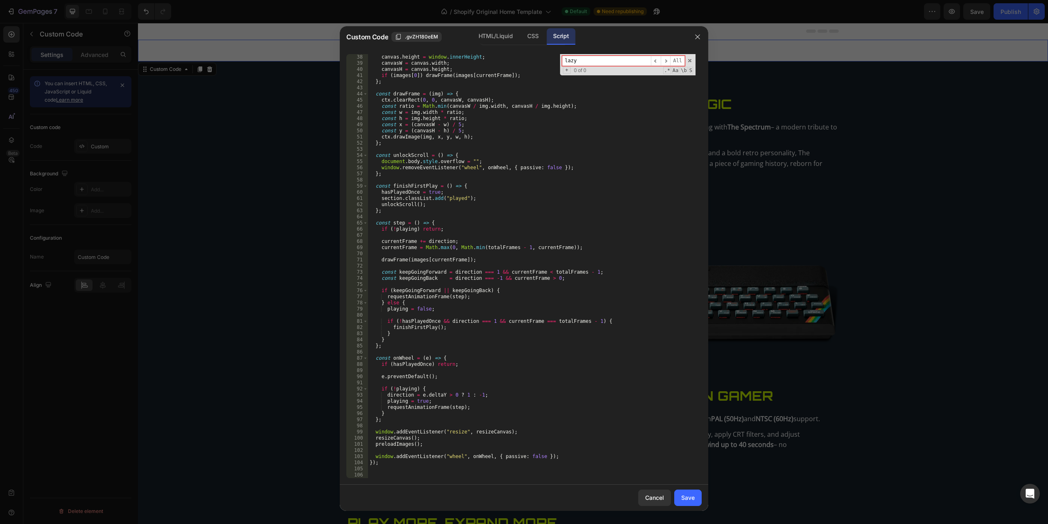
scroll to position [227, 0]
click at [688, 60] on span at bounding box center [690, 61] width 6 height 6
click at [528, 34] on div "CSS" at bounding box center [533, 36] width 24 height 16
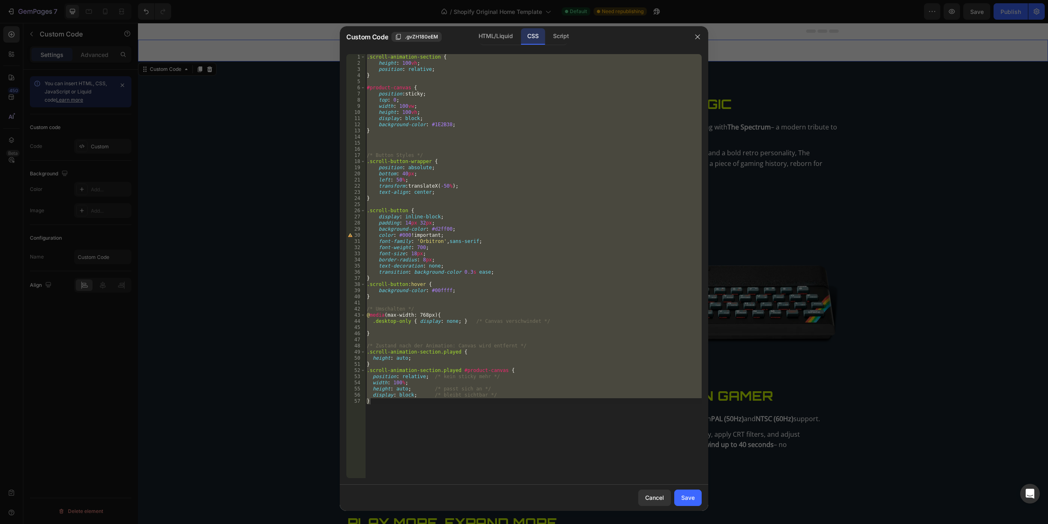
type textarea "display: block; /* bleibt sichtbar */ }"
click at [544, 203] on div ".scroll-animation-section { height : 100 vh ; position : relative ; } #product-…" at bounding box center [533, 266] width 336 height 424
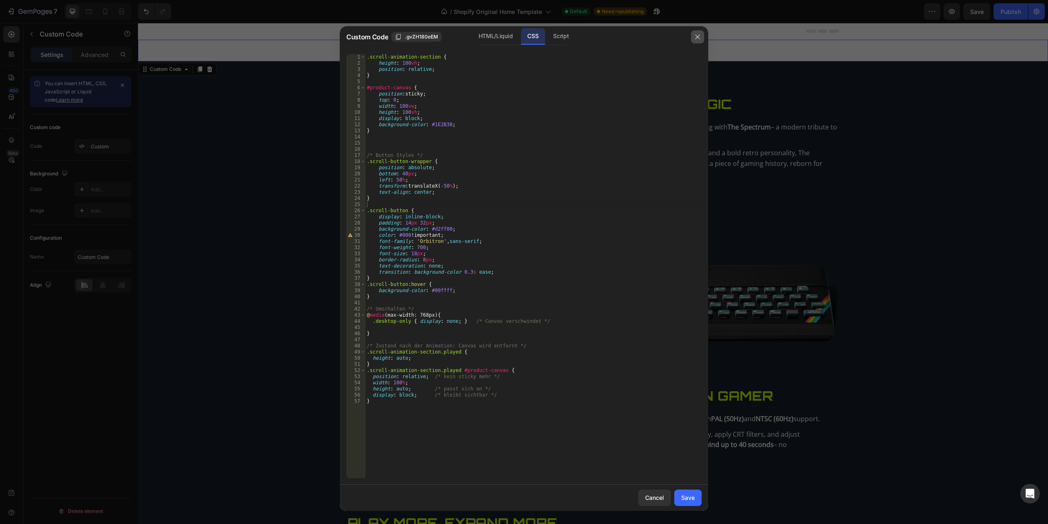
click at [699, 36] on icon "button" at bounding box center [697, 37] width 7 height 7
